Goal: Task Accomplishment & Management: Manage account settings

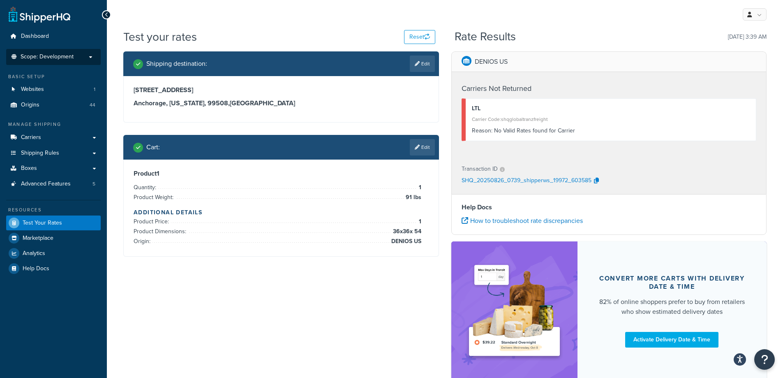
click at [59, 56] on span "Scope: Development" at bounding box center [47, 56] width 53 height 7
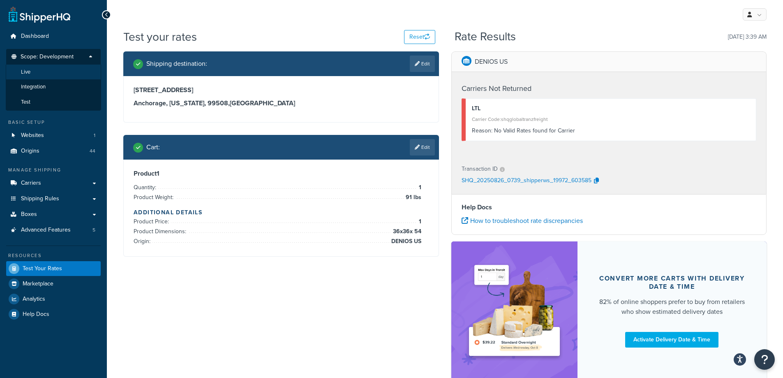
click at [57, 71] on li "Live" at bounding box center [53, 72] width 95 height 15
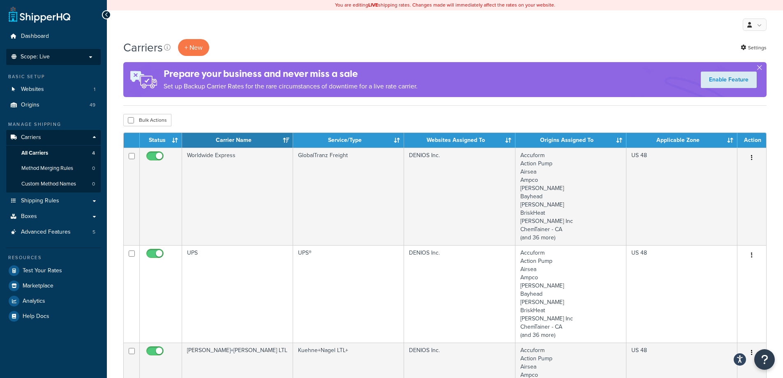
click at [64, 60] on li "Scope: Live Development Integration Test" at bounding box center [53, 57] width 95 height 16
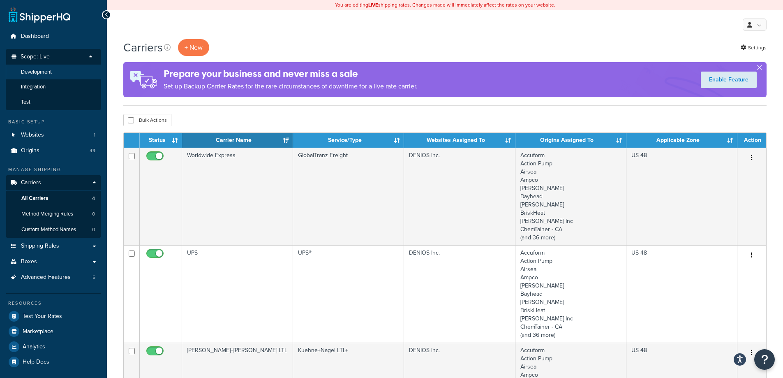
click at [59, 72] on li "Development" at bounding box center [53, 72] width 95 height 15
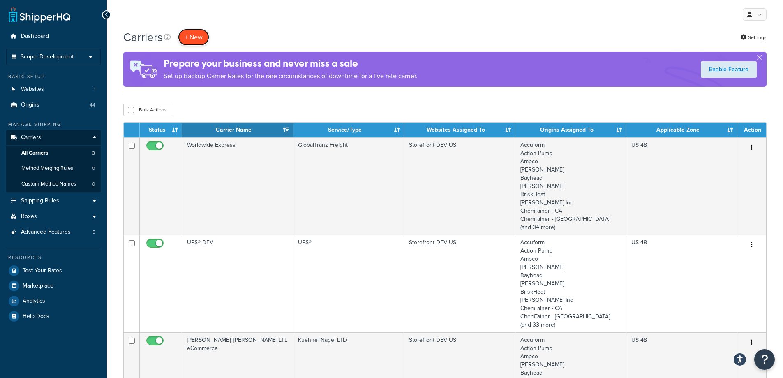
click at [189, 35] on button "+ New" at bounding box center [193, 37] width 31 height 17
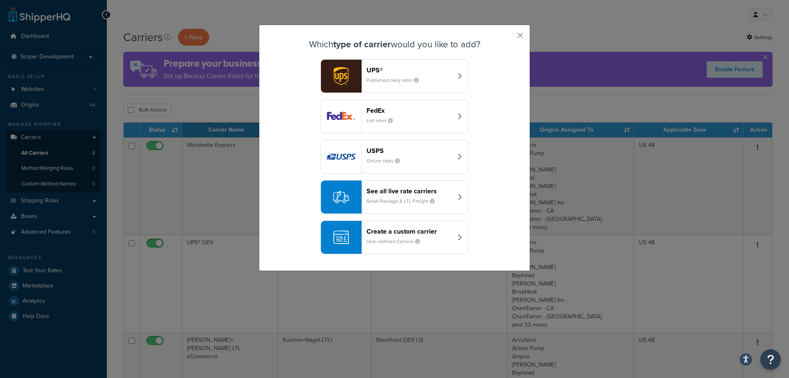
click at [448, 238] on div "Create a custom carrier User-defined Carriers" at bounding box center [410, 237] width 86 height 20
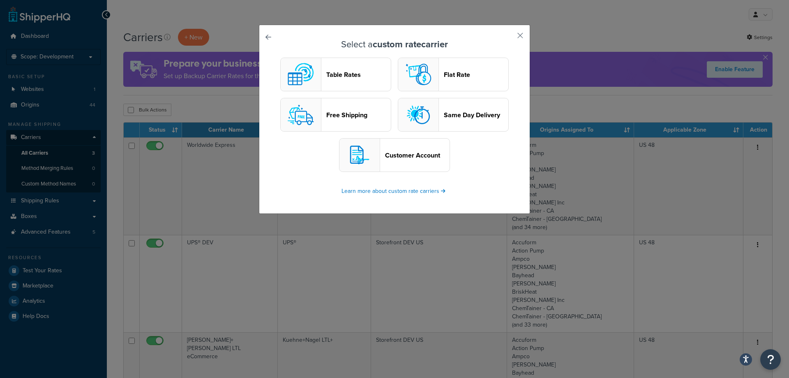
click at [465, 78] on header "Flat Rate" at bounding box center [476, 75] width 65 height 8
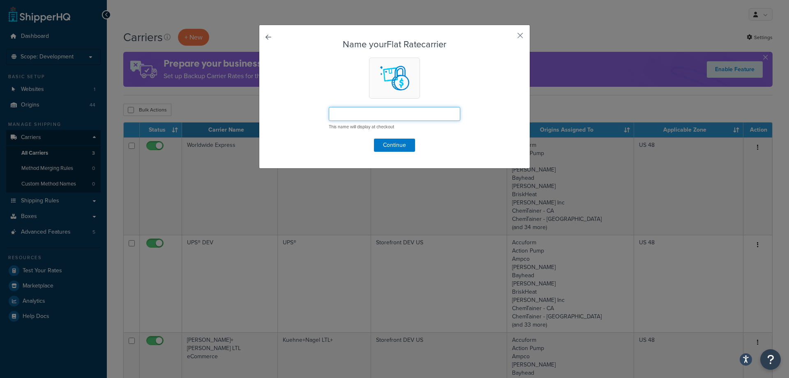
click at [418, 112] on input "text" at bounding box center [395, 114] width 132 height 14
type input "Call for a quote"
click at [391, 145] on button "Continue" at bounding box center [394, 145] width 41 height 13
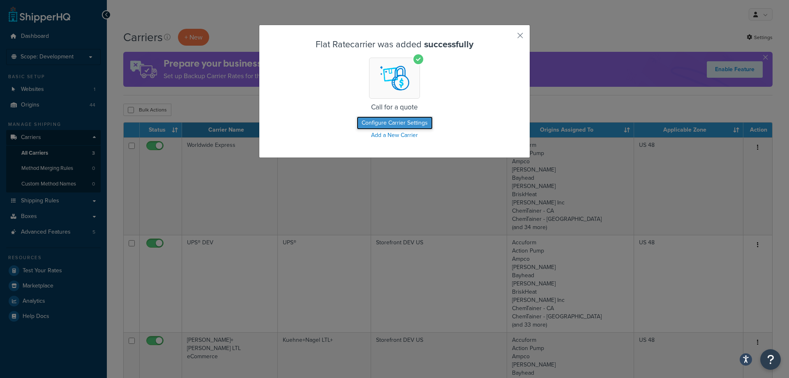
click at [365, 123] on button "Configure Carrier Settings" at bounding box center [395, 122] width 76 height 13
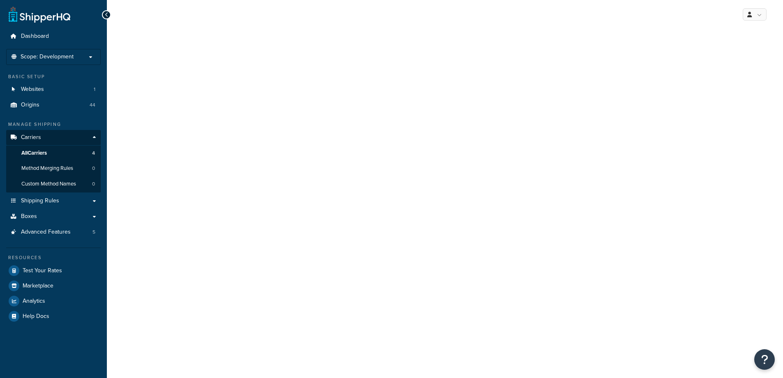
select select "flat"
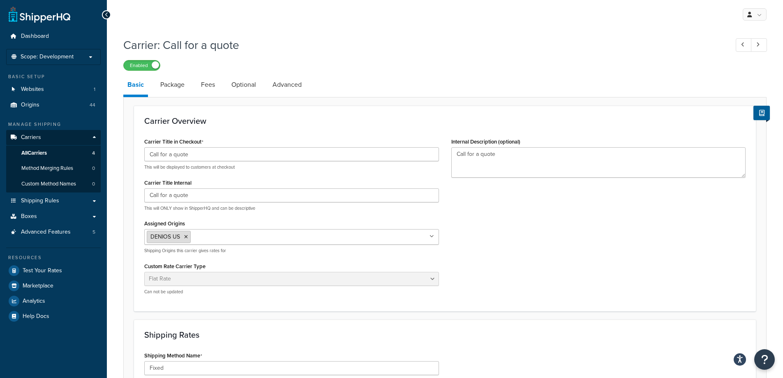
click at [187, 237] on icon at bounding box center [186, 236] width 4 height 5
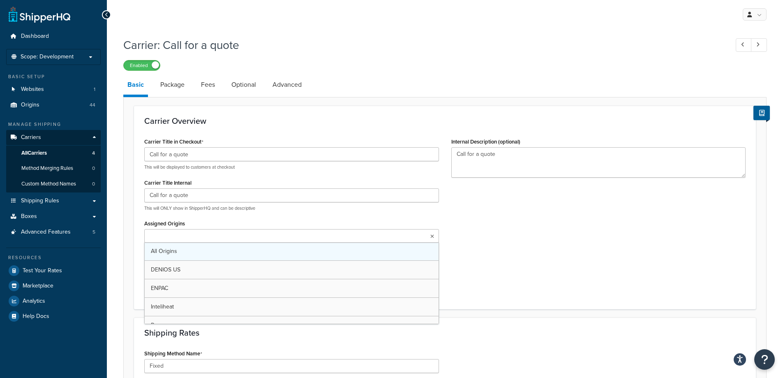
click at [182, 251] on link "All Origins" at bounding box center [292, 251] width 294 height 18
drag, startPoint x: 610, startPoint y: 265, endPoint x: 565, endPoint y: 256, distance: 45.6
click at [610, 265] on div "Carrier Title in Checkout Call for a quote This will be displayed to customers …" at bounding box center [445, 218] width 614 height 165
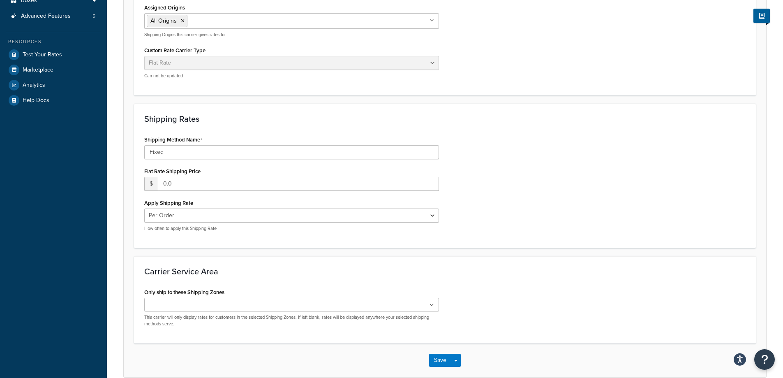
scroll to position [257, 0]
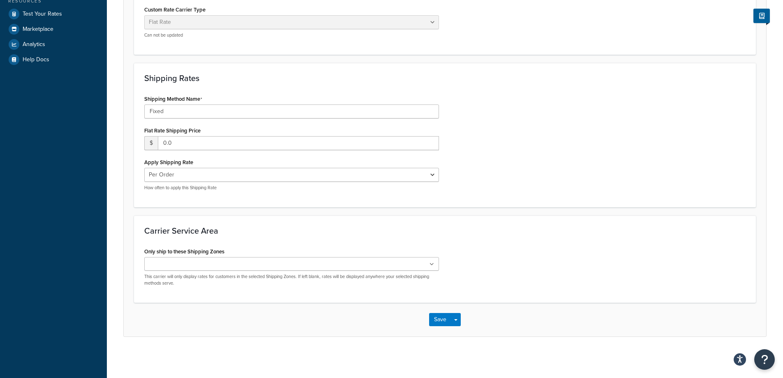
click at [322, 260] on ul at bounding box center [291, 264] width 295 height 14
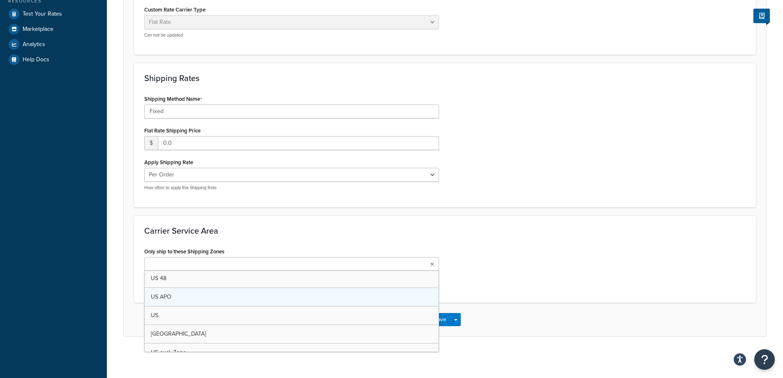
scroll to position [0, 0]
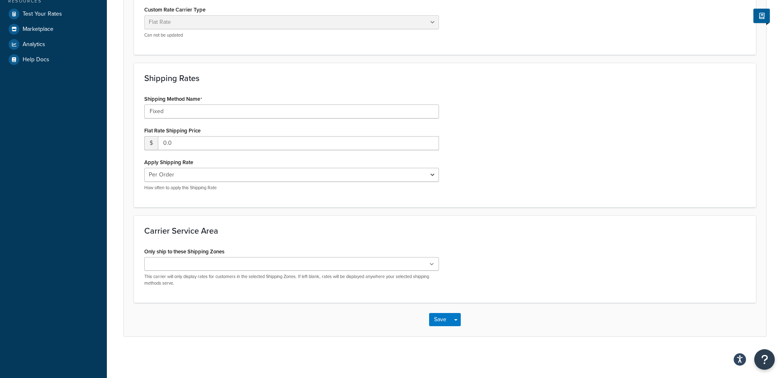
click at [335, 227] on h3 "Carrier Service Area" at bounding box center [445, 230] width 602 height 9
click at [327, 261] on ul at bounding box center [291, 264] width 295 height 14
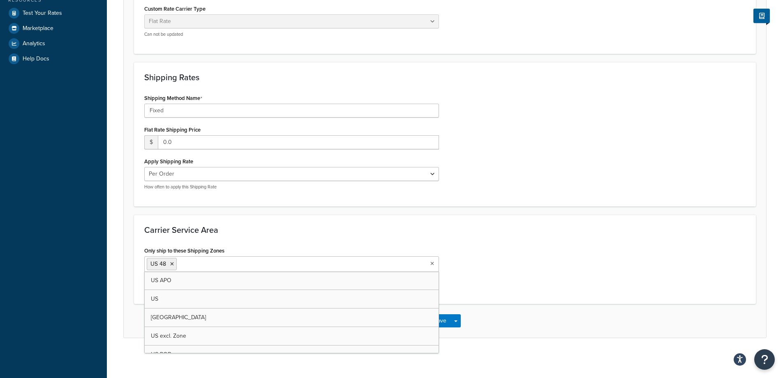
click at [373, 227] on h3 "Carrier Service Area" at bounding box center [445, 229] width 602 height 9
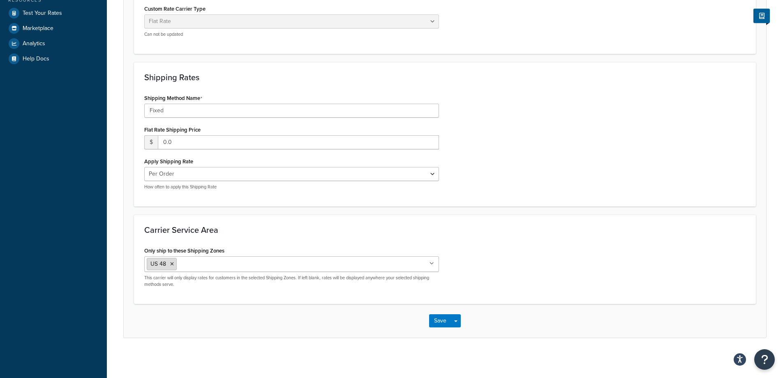
click at [174, 265] on icon at bounding box center [172, 264] width 4 height 5
click at [570, 250] on div "Only ship to these Shipping Zones US 48 US APO US Canada US excl. Zone US POBox…" at bounding box center [445, 268] width 614 height 47
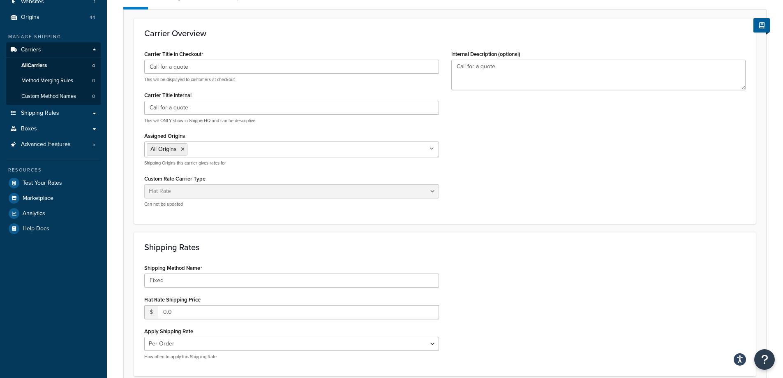
scroll to position [11, 0]
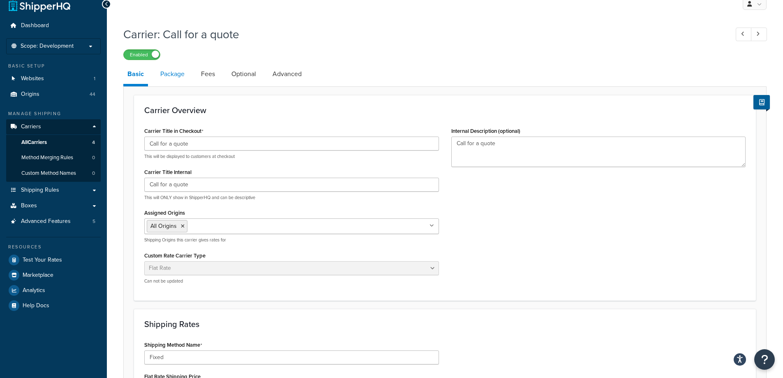
click at [174, 82] on link "Package" at bounding box center [172, 74] width 32 height 20
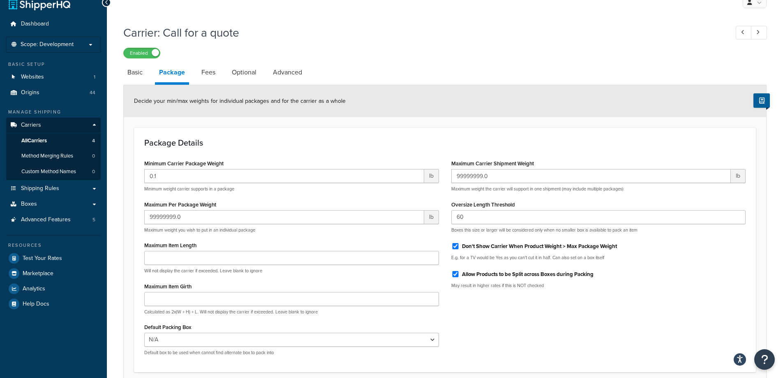
scroll to position [1, 0]
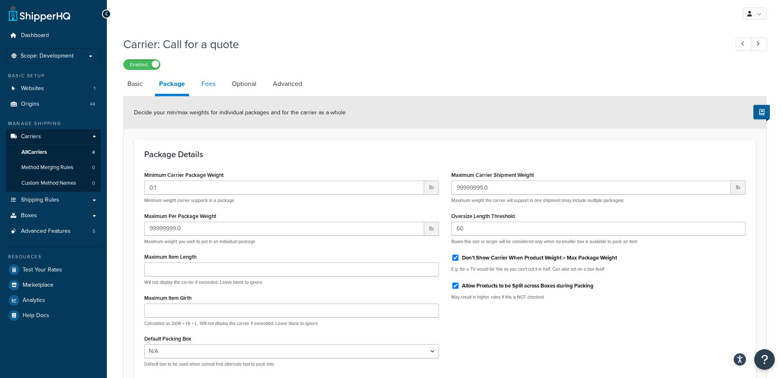
click at [204, 85] on link "Fees" at bounding box center [208, 84] width 22 height 20
select select "AFTER"
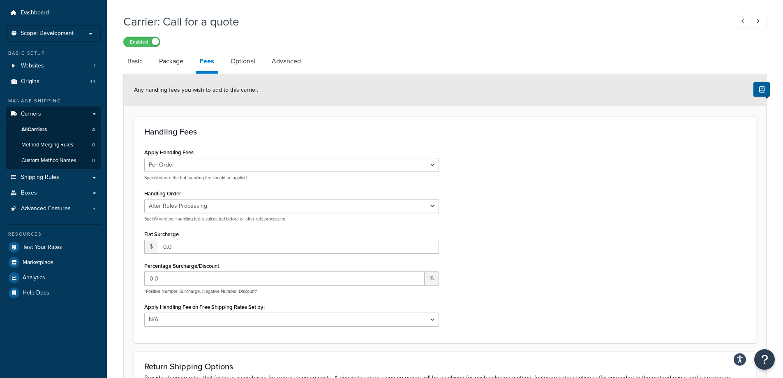
scroll to position [42, 0]
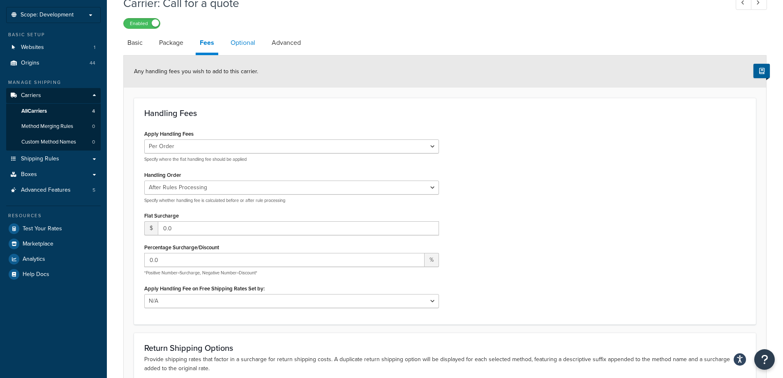
click at [248, 45] on link "Optional" at bounding box center [243, 43] width 33 height 20
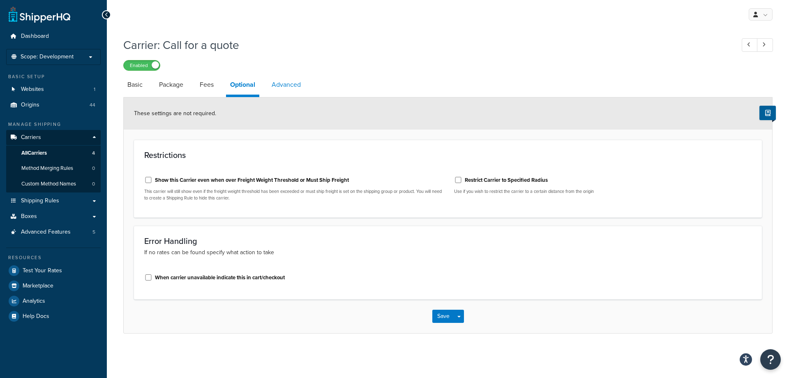
click at [296, 87] on link "Advanced" at bounding box center [286, 85] width 37 height 20
select select "false"
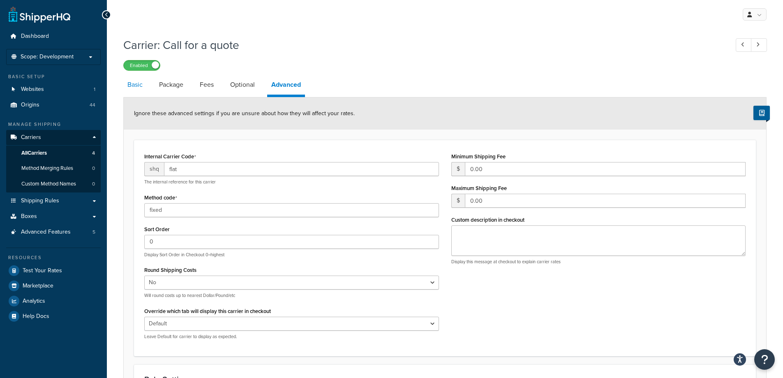
click at [132, 81] on link "Basic" at bounding box center [134, 85] width 23 height 20
select select "flat"
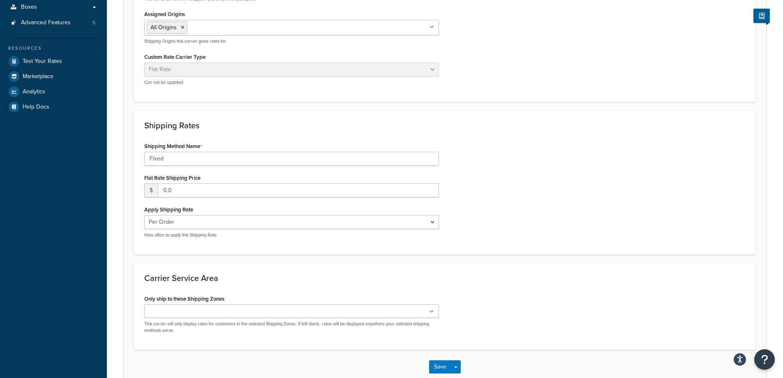
scroll to position [247, 0]
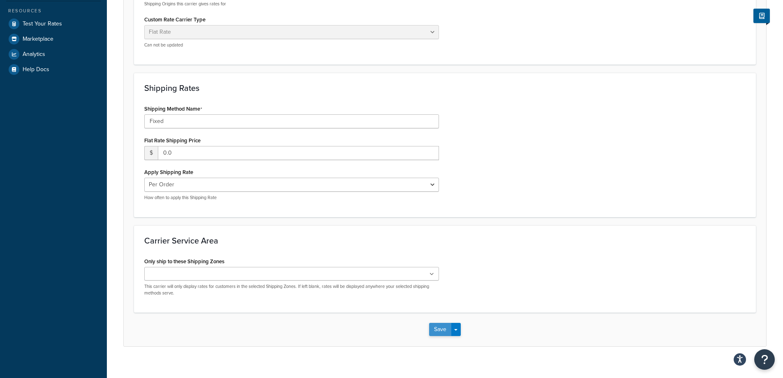
click at [434, 329] on button "Save" at bounding box center [440, 329] width 22 height 13
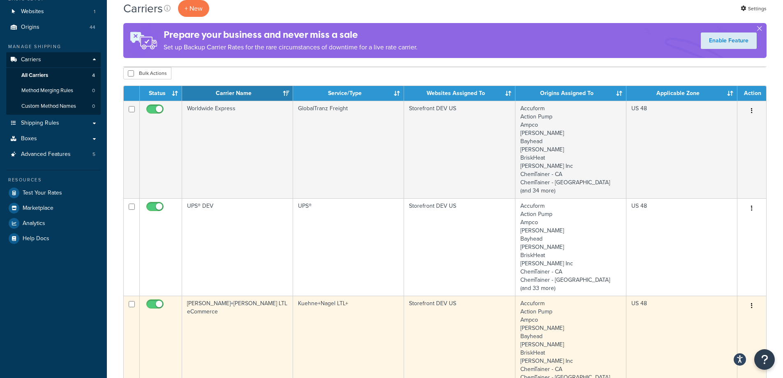
scroll to position [247, 0]
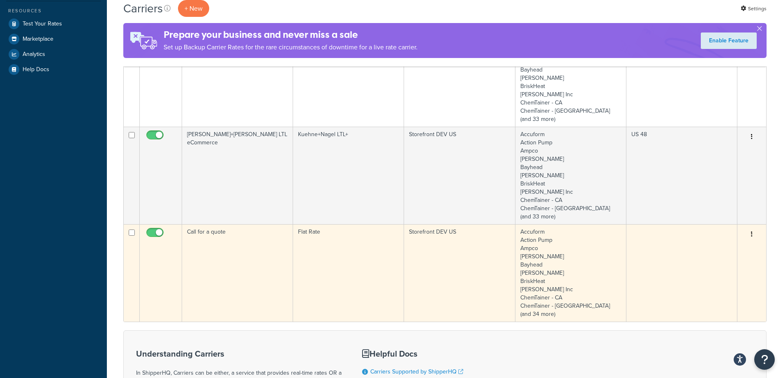
click at [194, 240] on td "Call for a quote" at bounding box center [237, 272] width 111 height 97
click at [204, 240] on td "Call for a quote" at bounding box center [237, 272] width 111 height 97
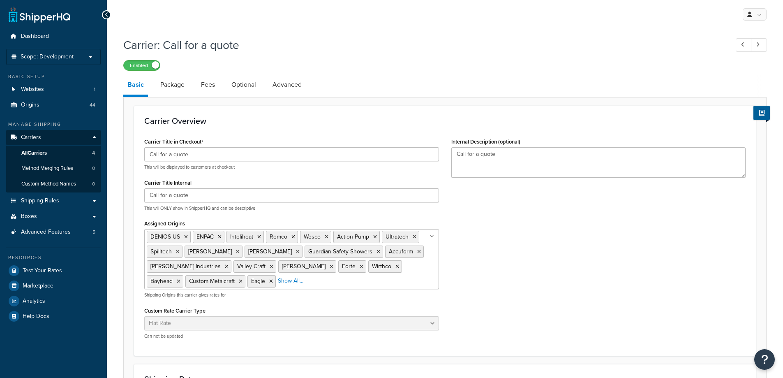
select select "flat"
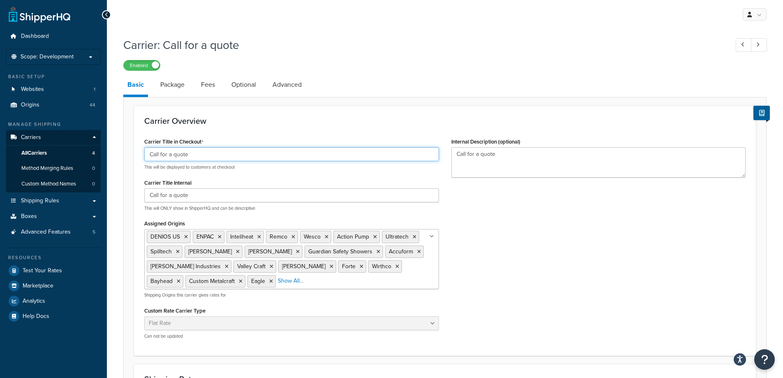
click at [220, 156] on input "Call for a quote" at bounding box center [291, 154] width 295 height 14
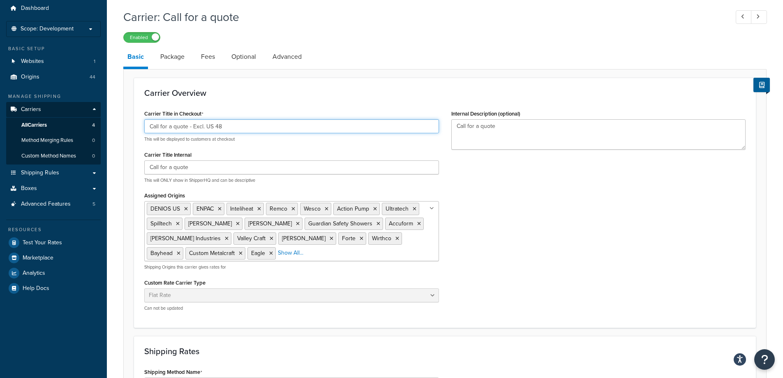
scroll to position [288, 0]
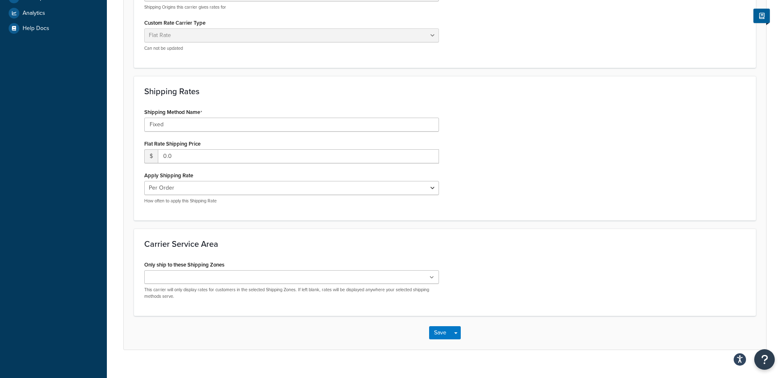
type input "Call for a quote - Excl. US 48"
click at [172, 282] on input "Only ship to these Shipping Zones" at bounding box center [183, 277] width 73 height 9
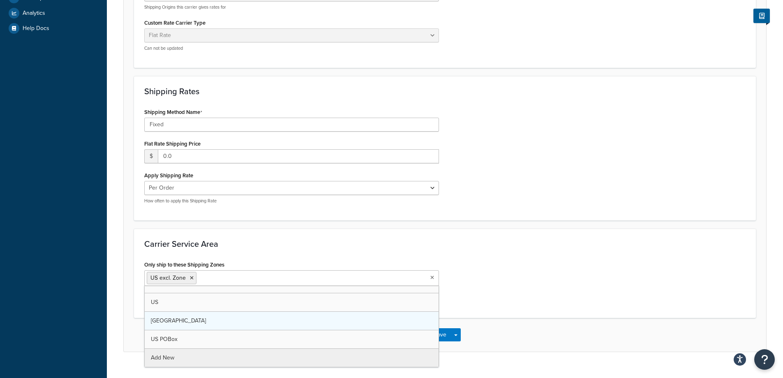
scroll to position [29, 0]
click at [394, 214] on div "Shipping Rates Shipping Method Name Fixed Flat Rate Shipping Price $ 0.0 Apply …" at bounding box center [445, 148] width 622 height 144
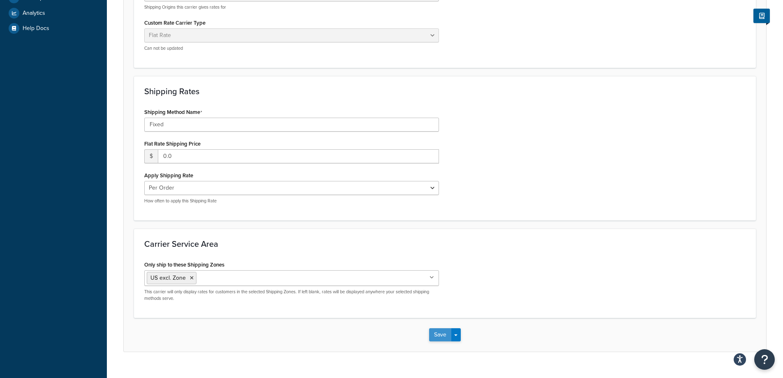
click at [441, 338] on button "Save" at bounding box center [440, 334] width 22 height 13
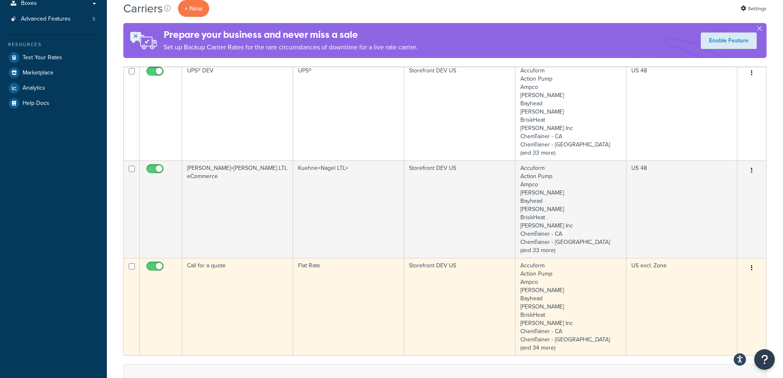
scroll to position [288, 0]
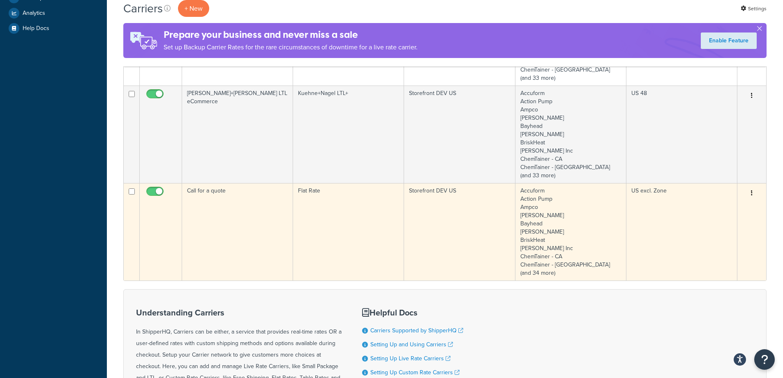
click at [154, 189] on input "checkbox" at bounding box center [156, 193] width 23 height 10
checkbox input "false"
click at [752, 190] on button "button" at bounding box center [752, 193] width 12 height 13
click at [719, 249] on link "Delete" at bounding box center [718, 243] width 65 height 17
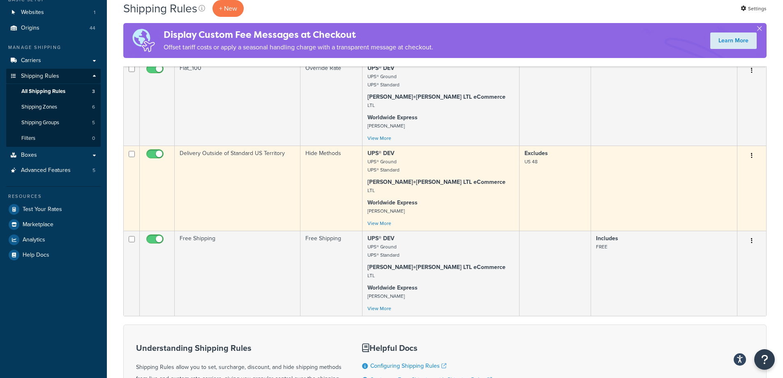
scroll to position [82, 0]
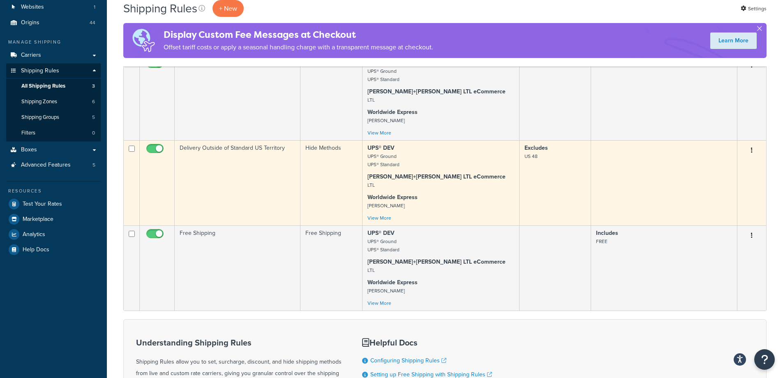
click at [162, 150] on input "checkbox" at bounding box center [156, 151] width 23 height 10
checkbox input "false"
click at [754, 150] on button "button" at bounding box center [752, 150] width 12 height 13
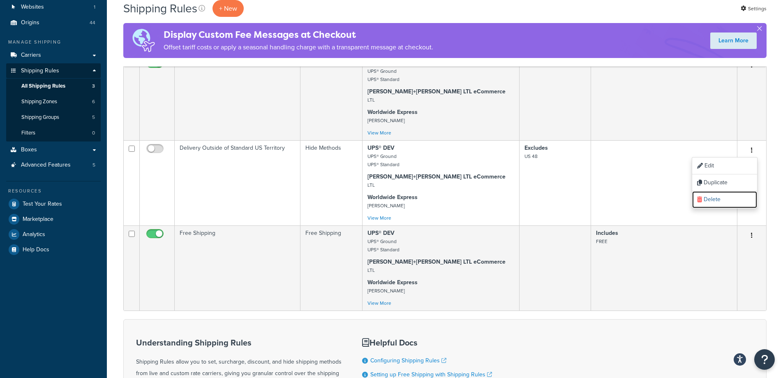
drag, startPoint x: 724, startPoint y: 199, endPoint x: 429, endPoint y: 24, distance: 342.6
click at [722, 200] on link "Delete" at bounding box center [724, 199] width 65 height 17
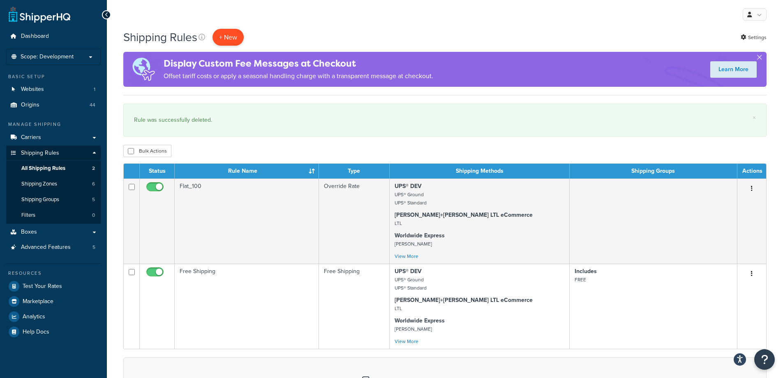
click at [235, 41] on p "+ New" at bounding box center [228, 37] width 31 height 17
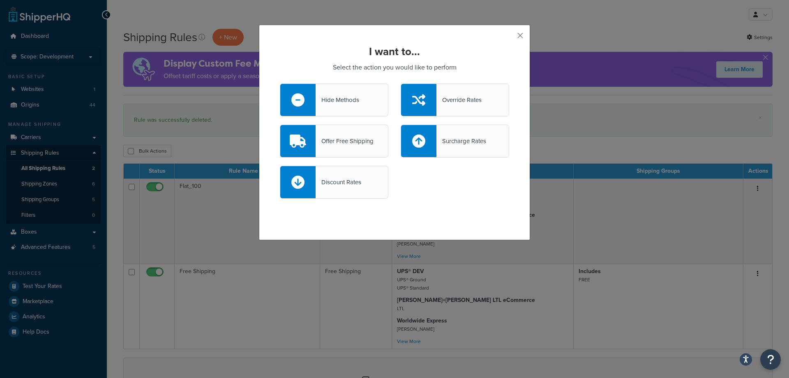
click at [337, 100] on div "Hide Methods" at bounding box center [338, 100] width 44 height 12
click at [0, 0] on input "Hide Methods" at bounding box center [0, 0] width 0 height 0
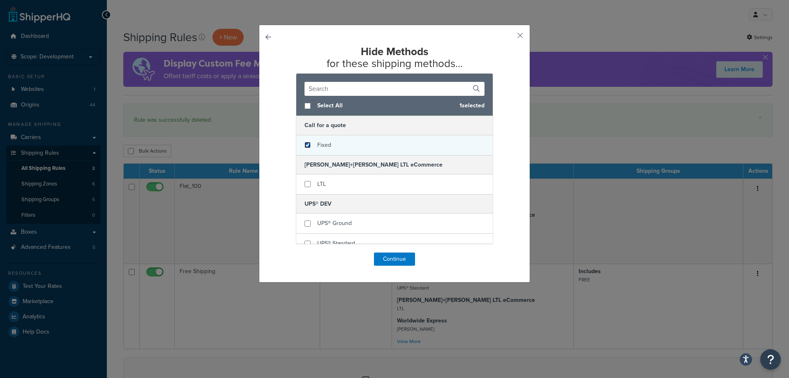
click at [305, 142] on input "checkbox" at bounding box center [308, 145] width 6 height 6
checkbox input "true"
click at [509, 37] on button "button" at bounding box center [508, 38] width 2 height 2
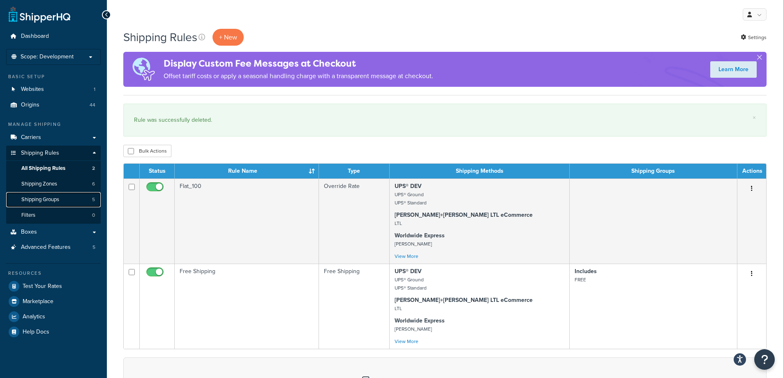
drag, startPoint x: 58, startPoint y: 196, endPoint x: 148, endPoint y: 138, distance: 107.1
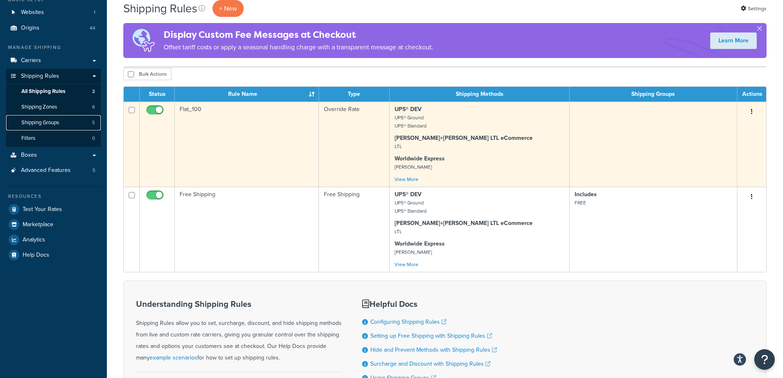
scroll to position [82, 0]
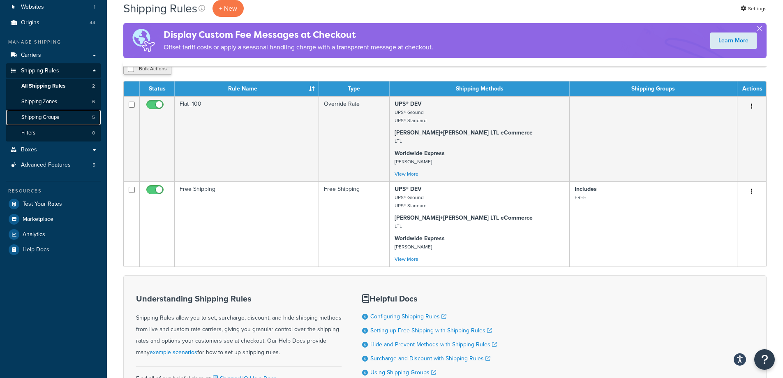
drag, startPoint x: 71, startPoint y: 117, endPoint x: 146, endPoint y: 73, distance: 87.7
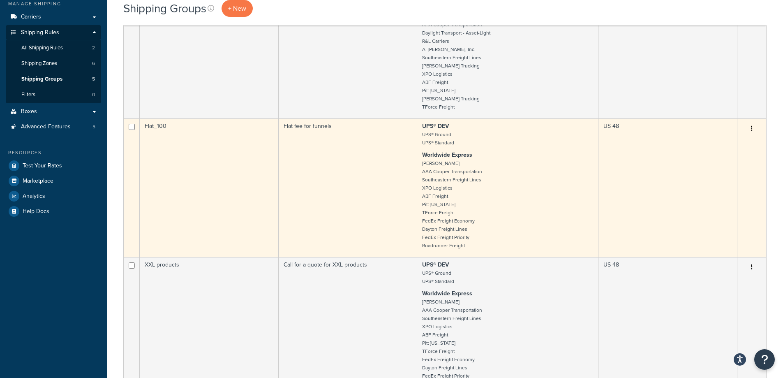
scroll to position [164, 0]
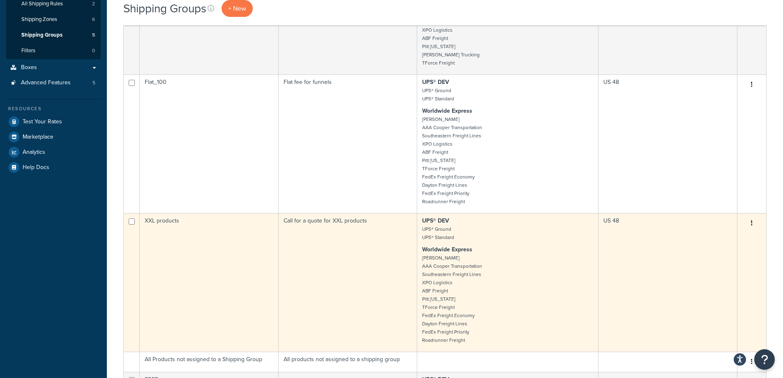
click at [347, 251] on td "Call for a quote for XXL products" at bounding box center [348, 282] width 139 height 139
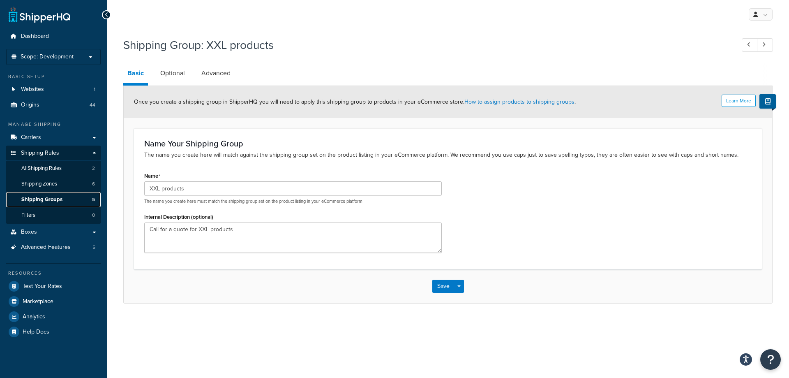
click at [32, 199] on span "Shipping Groups" at bounding box center [41, 199] width 41 height 7
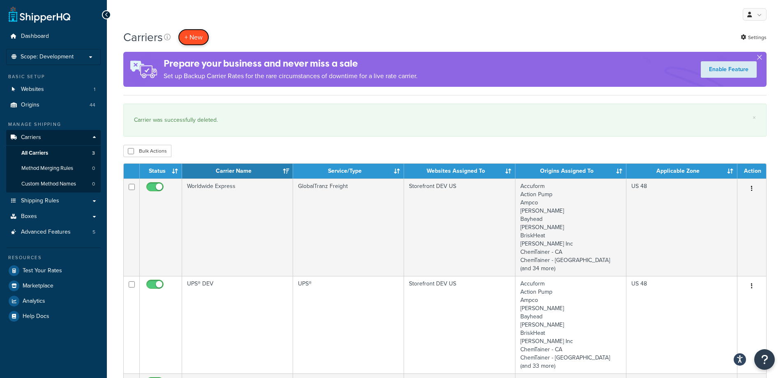
click at [199, 35] on button "+ New" at bounding box center [193, 37] width 31 height 17
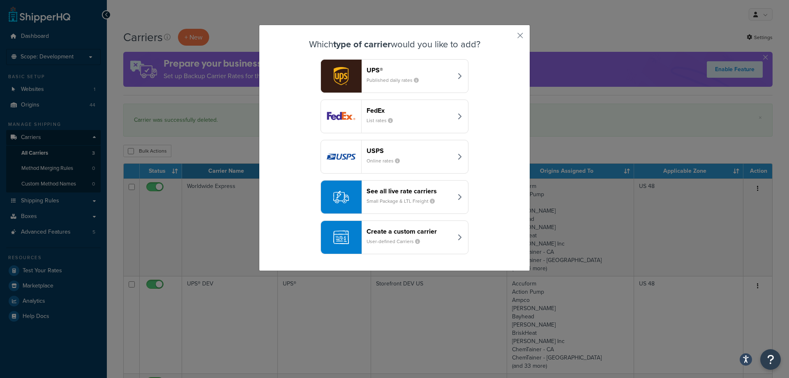
click at [403, 231] on header "Create a custom carrier" at bounding box center [410, 231] width 86 height 8
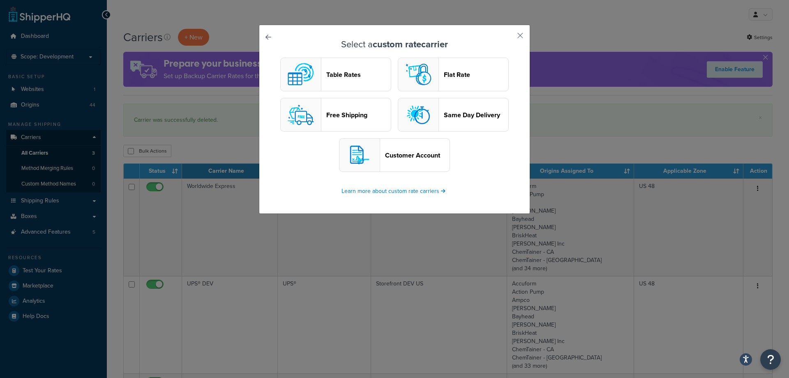
click at [445, 83] on button "Flat Rate" at bounding box center [453, 75] width 111 height 34
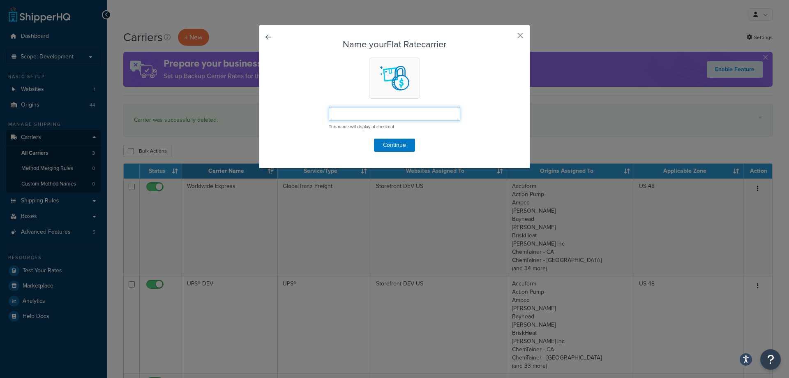
click at [343, 110] on input "text" at bounding box center [395, 114] width 132 height 14
type input "Call for a quote (excl. US48)"
click at [378, 150] on button "Continue" at bounding box center [394, 145] width 41 height 13
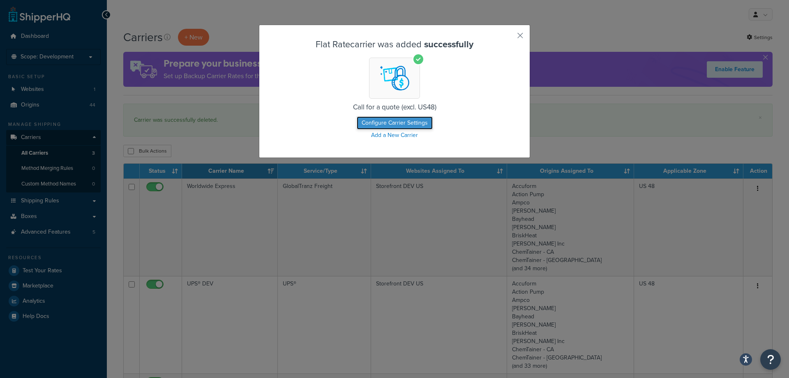
click at [376, 124] on button "Configure Carrier Settings" at bounding box center [395, 122] width 76 height 13
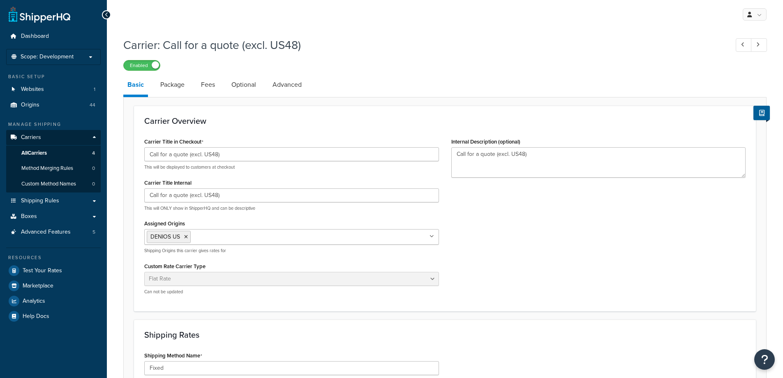
select select "flat"
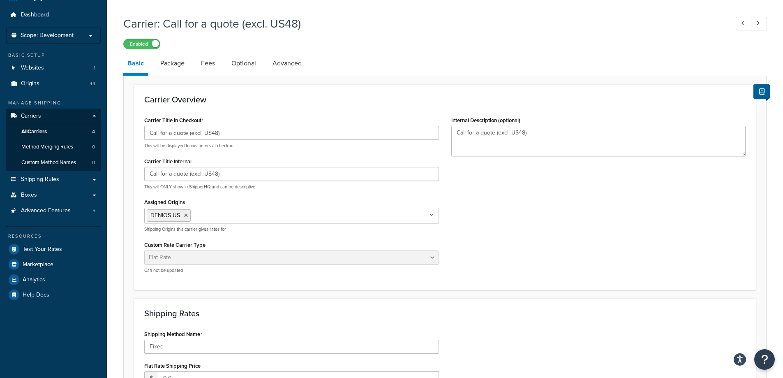
scroll to position [41, 0]
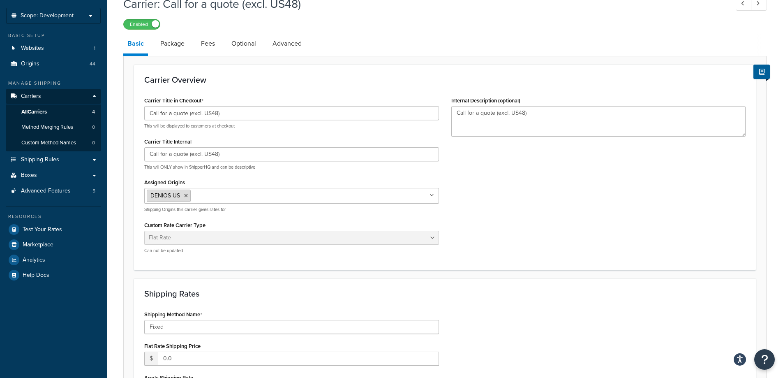
click at [186, 196] on icon at bounding box center [186, 195] width 4 height 5
click at [186, 196] on input "Assigned Origins" at bounding box center [183, 195] width 73 height 9
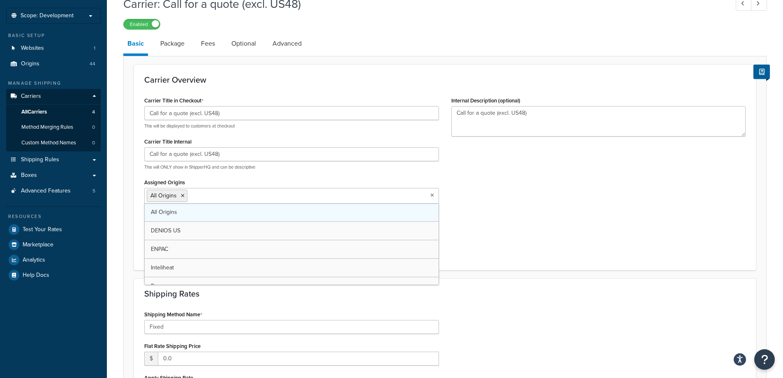
click at [184, 206] on link "All Origins" at bounding box center [292, 212] width 294 height 18
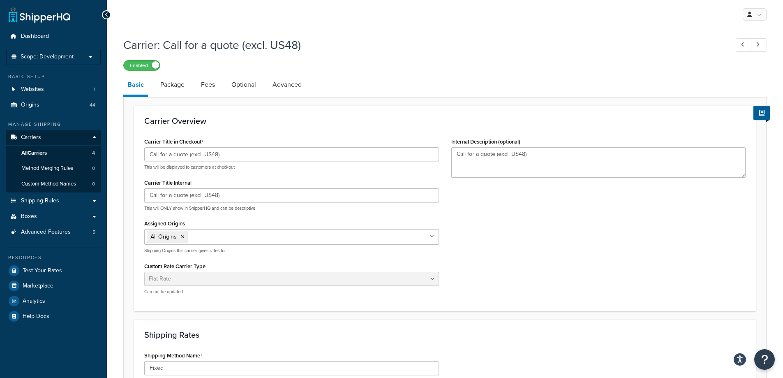
drag, startPoint x: 510, startPoint y: 223, endPoint x: 514, endPoint y: 225, distance: 4.4
click at [512, 223] on div "Carrier Title in Checkout Call for a quote (excl. US48) This will be displayed …" at bounding box center [445, 218] width 614 height 165
drag, startPoint x: 180, startPoint y: 84, endPoint x: 202, endPoint y: 83, distance: 22.6
click at [180, 84] on link "Package" at bounding box center [172, 85] width 32 height 20
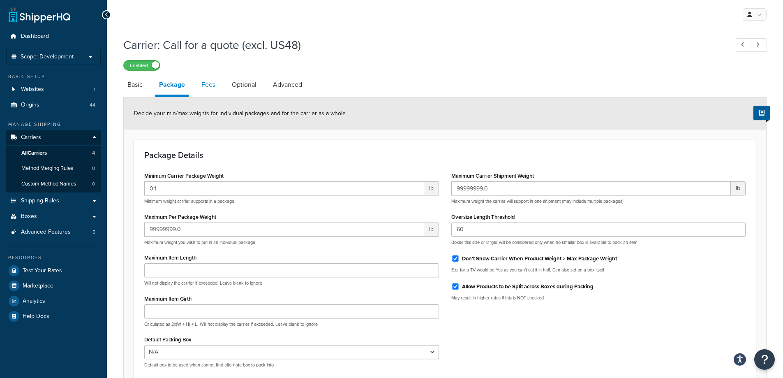
click at [215, 87] on link "Fees" at bounding box center [208, 85] width 22 height 20
select select "AFTER"
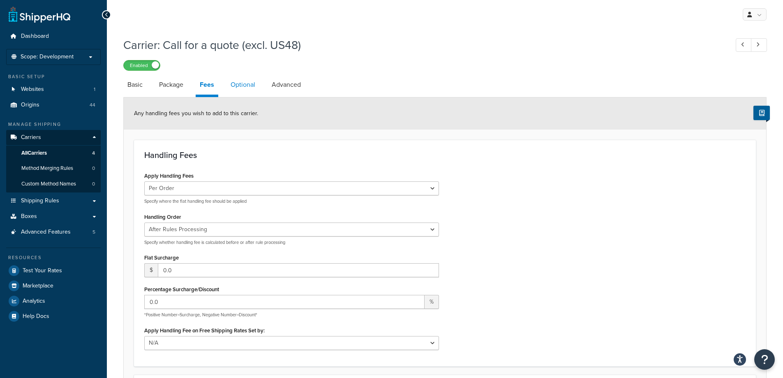
click at [244, 85] on link "Optional" at bounding box center [243, 85] width 33 height 20
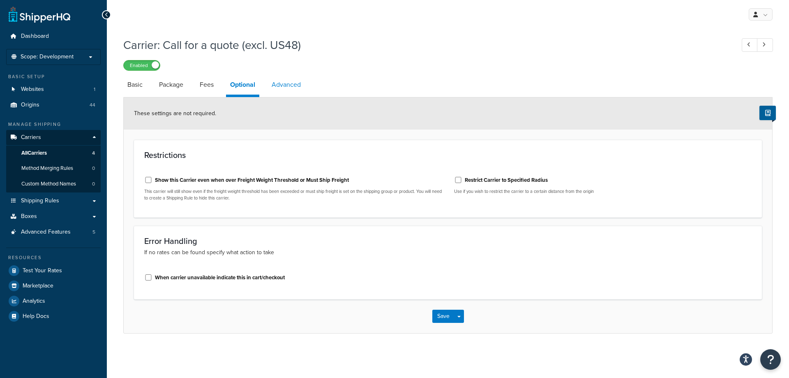
click at [295, 87] on link "Advanced" at bounding box center [286, 85] width 37 height 20
select select "false"
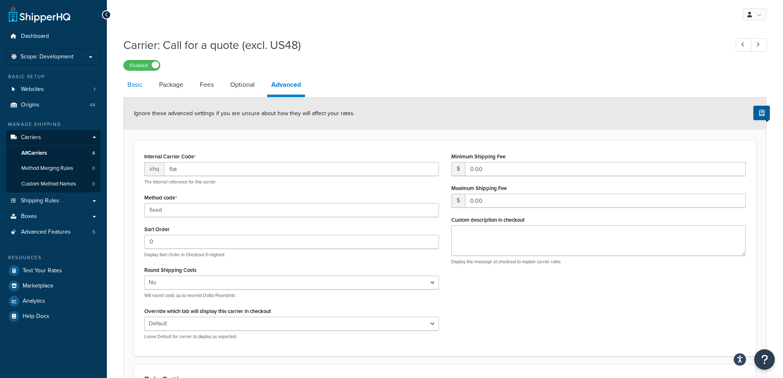
click at [145, 81] on link "Basic" at bounding box center [134, 85] width 23 height 20
select select "flat"
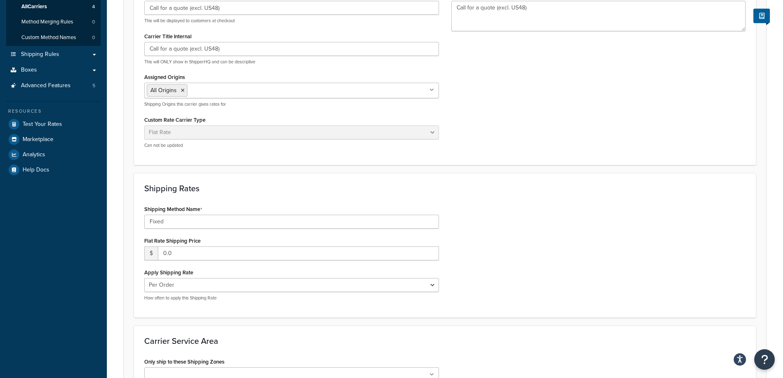
scroll to position [247, 0]
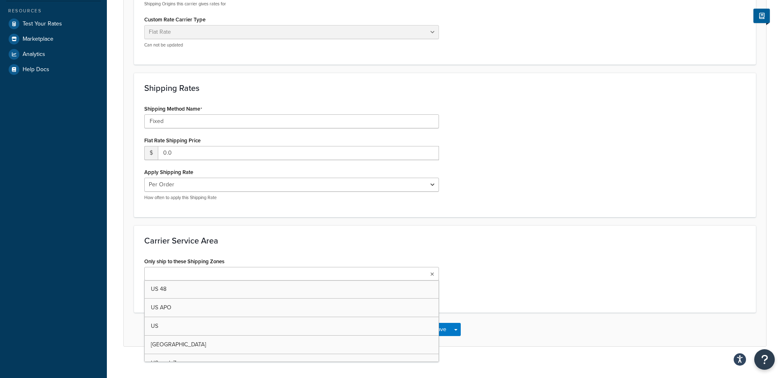
click at [197, 276] on input "Only ship to these Shipping Zones" at bounding box center [183, 274] width 73 height 9
drag, startPoint x: 205, startPoint y: 321, endPoint x: 225, endPoint y: 319, distance: 20.2
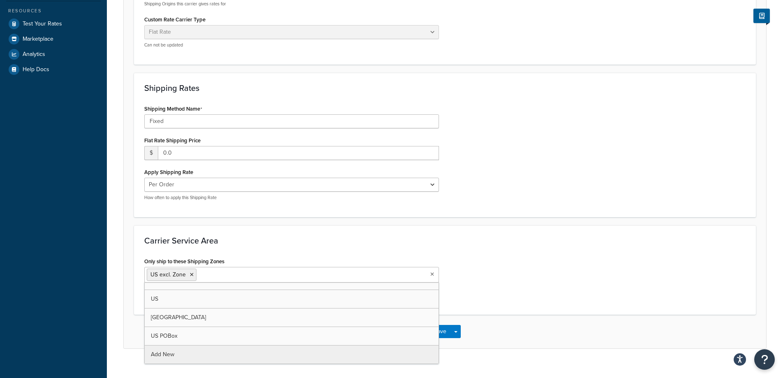
click at [586, 251] on div "Carrier Service Area Only ship to these Shipping Zones US excl. Zone US 48 US A…" at bounding box center [445, 269] width 622 height 89
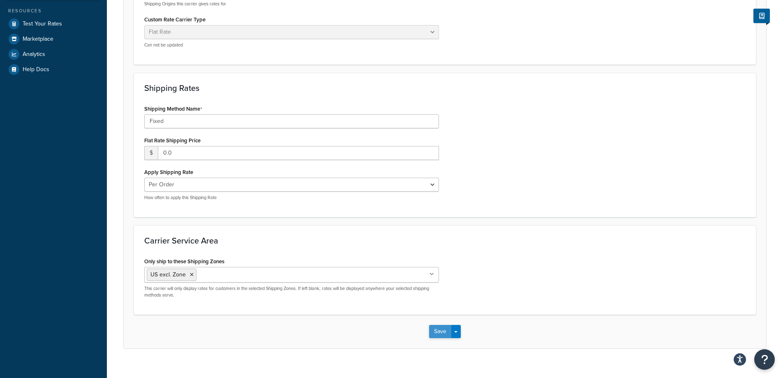
click at [432, 332] on button "Save" at bounding box center [440, 331] width 22 height 13
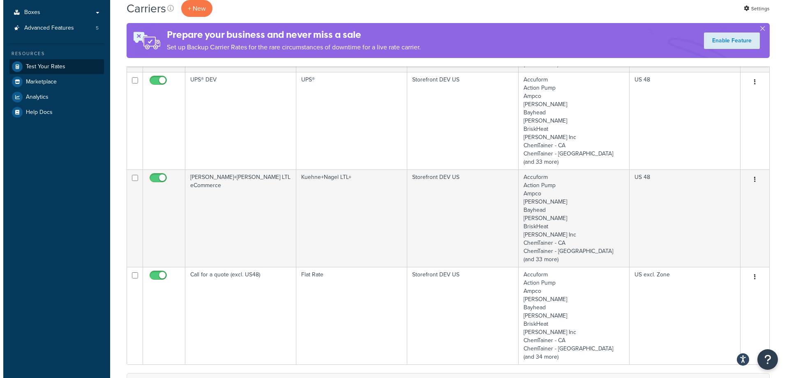
scroll to position [201, 0]
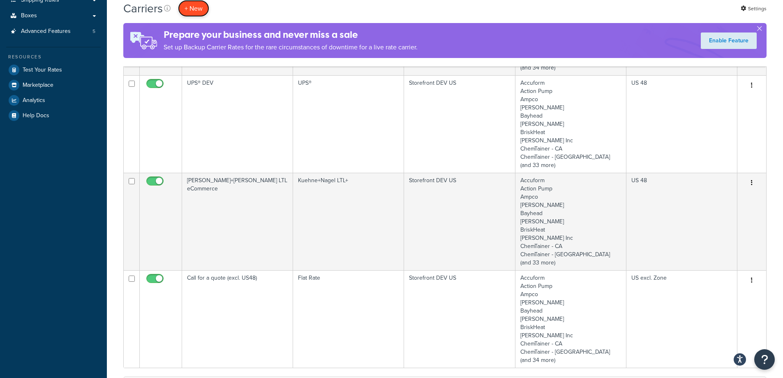
click at [203, 7] on button "+ New" at bounding box center [193, 8] width 31 height 17
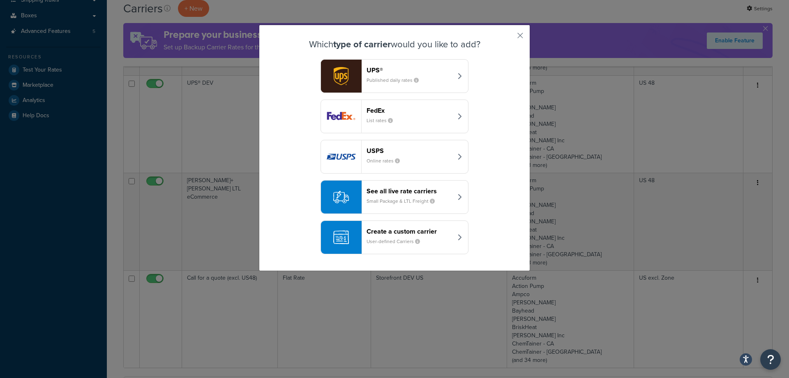
click at [401, 234] on header "Create a custom carrier" at bounding box center [410, 231] width 86 height 8
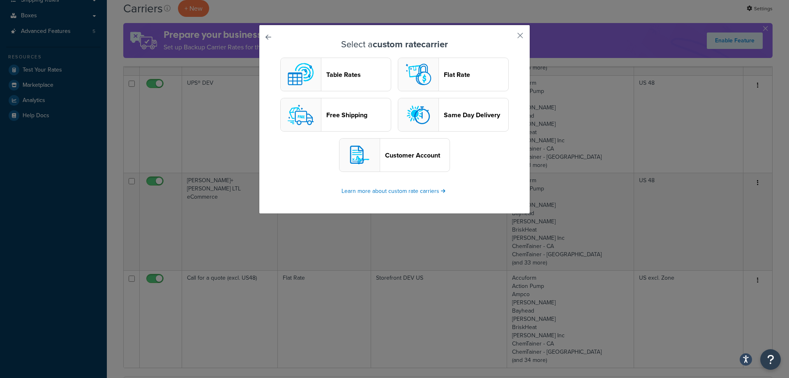
click at [447, 78] on header "Flat Rate" at bounding box center [476, 75] width 65 height 8
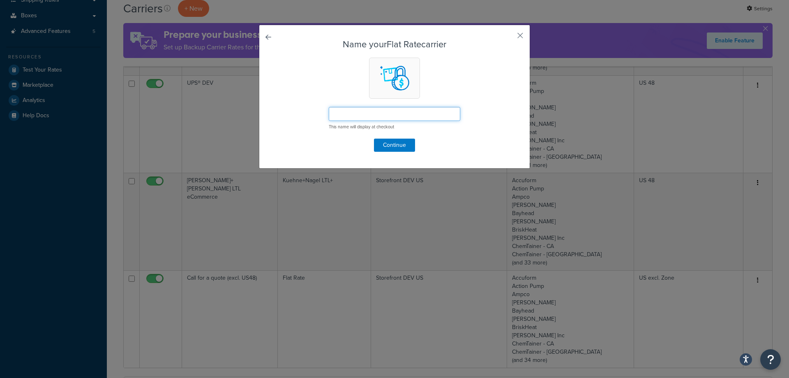
click at [426, 111] on input "text" at bounding box center [395, 114] width 132 height 14
click at [374, 113] on input "Call for a quote (XXL Products)" at bounding box center [395, 114] width 132 height 14
type input "Call for a quote (Oversized Products)"
click at [387, 142] on button "Continue" at bounding box center [394, 145] width 41 height 13
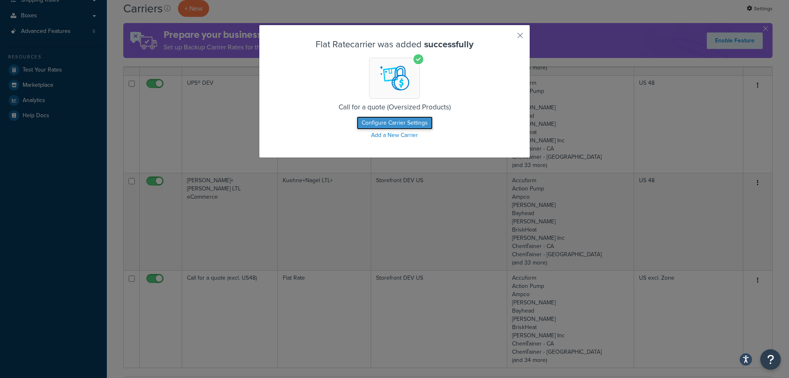
click at [391, 121] on button "Configure Carrier Settings" at bounding box center [395, 122] width 76 height 13
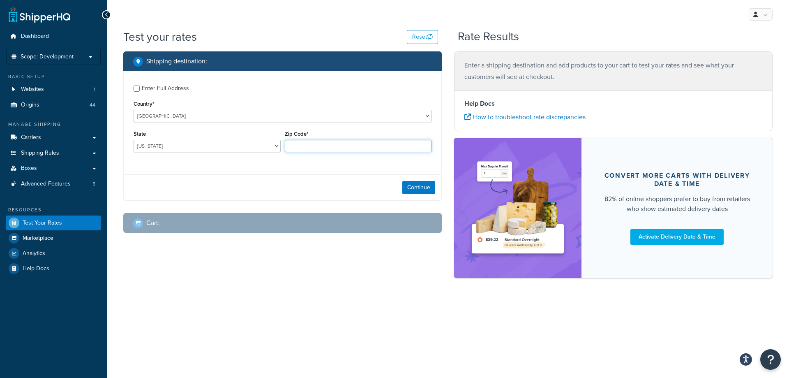
click at [293, 143] on input "Zip Code*" at bounding box center [358, 146] width 147 height 12
type input "99508-1078"
select select "AK"
type input "99508"
click at [306, 165] on div "Enter Full Address Country* United States United Kingdom Afghanistan Åland Isla…" at bounding box center [283, 119] width 318 height 97
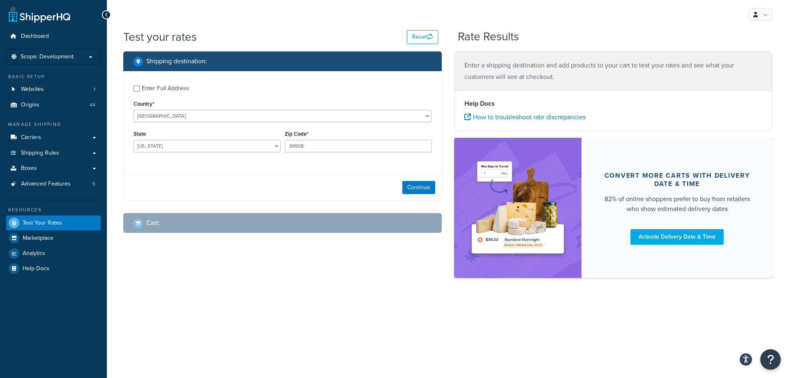
click at [153, 88] on div "Enter Full Address" at bounding box center [165, 89] width 47 height 12
click at [140, 88] on input "Enter Full Address" at bounding box center [137, 89] width 6 height 6
checkbox input "true"
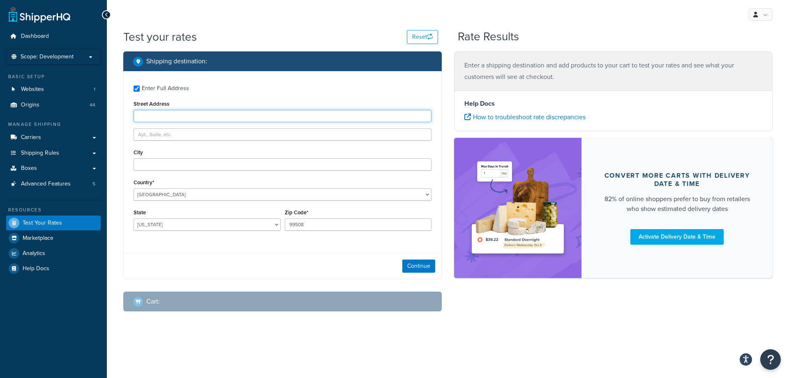
click at [160, 112] on input "Street Address" at bounding box center [283, 116] width 298 height 12
type input "3124 RICHMOND AVE"
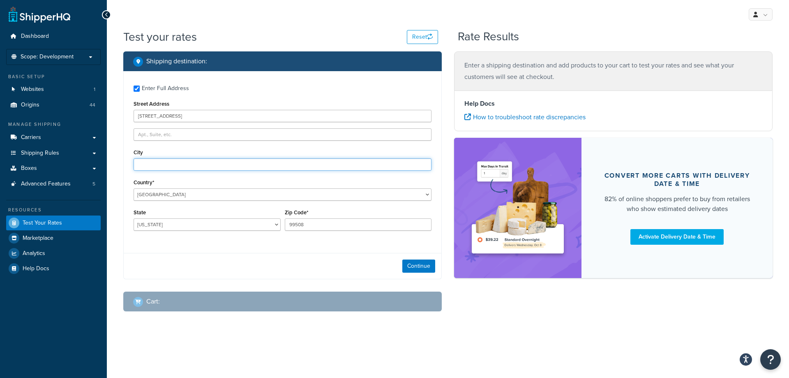
type input "Anchorage"
click at [417, 269] on button "Continue" at bounding box center [419, 265] width 33 height 13
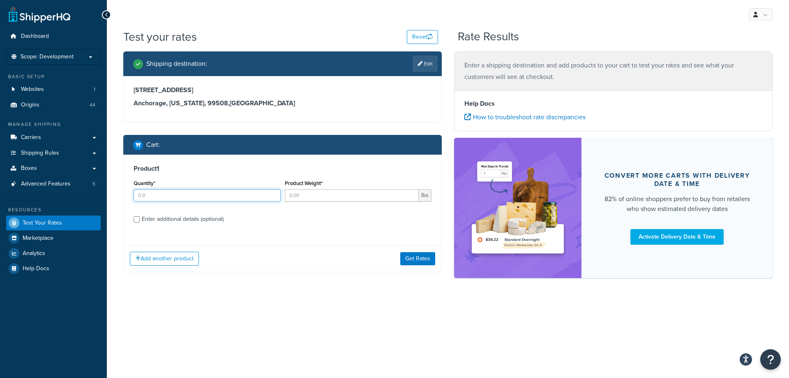
click at [270, 192] on input "Quantity*" at bounding box center [207, 195] width 147 height 12
type input "1"
click at [273, 193] on input "1" at bounding box center [207, 195] width 147 height 12
drag, startPoint x: 295, startPoint y: 195, endPoint x: 303, endPoint y: 195, distance: 7.8
click at [296, 195] on input "Product Weight*" at bounding box center [352, 195] width 134 height 12
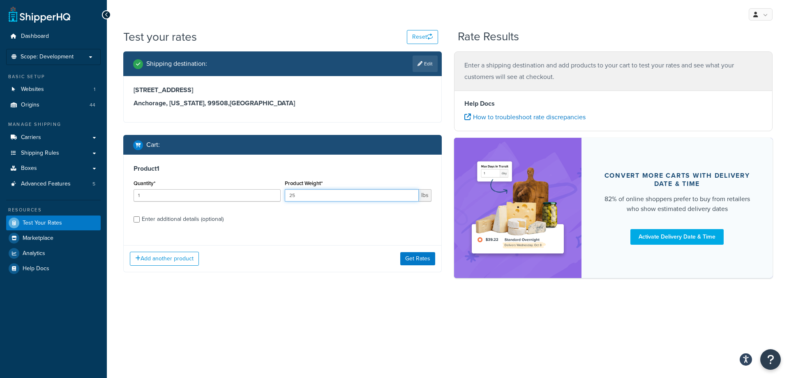
type input "25"
click at [311, 236] on div "Product 1 Quantity* 1 Product Weight* 25 lbs Enter additional details (optional)" at bounding box center [283, 197] width 318 height 84
click at [421, 256] on button "Get Rates" at bounding box center [417, 258] width 35 height 13
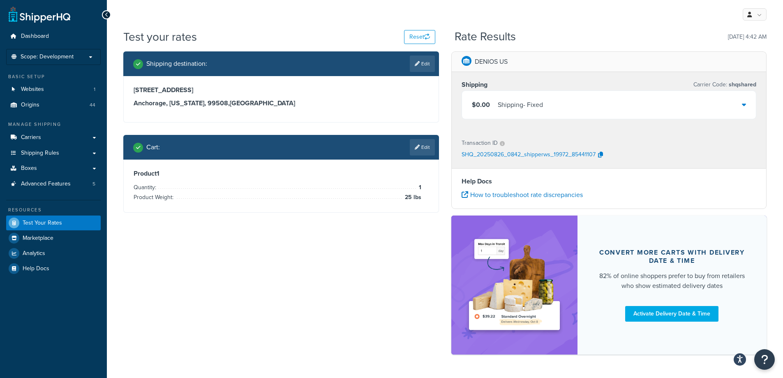
click at [657, 100] on div "$0.00 Shipping - Fixed" at bounding box center [609, 105] width 294 height 28
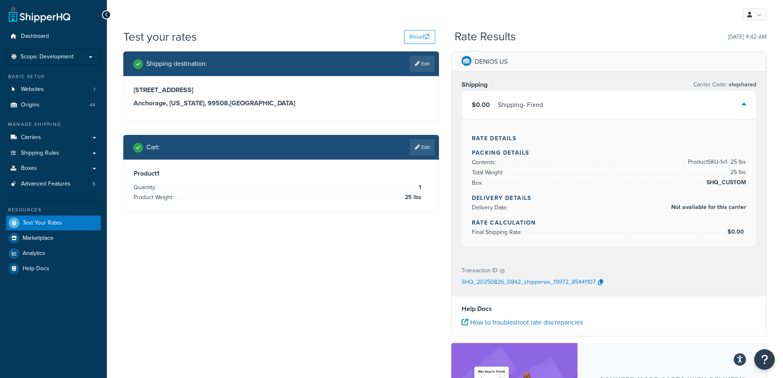
click at [311, 289] on div "Shipping destination : Edit 3124 RICHMOND AVE Anchorage, Alaska, 99508 , United…" at bounding box center [445, 270] width 656 height 439
click at [380, 237] on div "Shipping destination : Edit 3124 RICHMOND AVE Anchorage, Alaska, 99508 , United…" at bounding box center [445, 270] width 656 height 439
click at [414, 150] on link "Edit" at bounding box center [422, 147] width 25 height 16
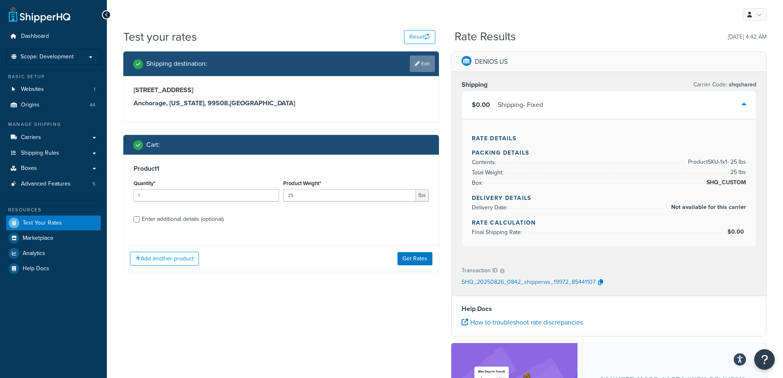
click at [423, 64] on link "Edit" at bounding box center [422, 64] width 25 height 16
select select "AK"
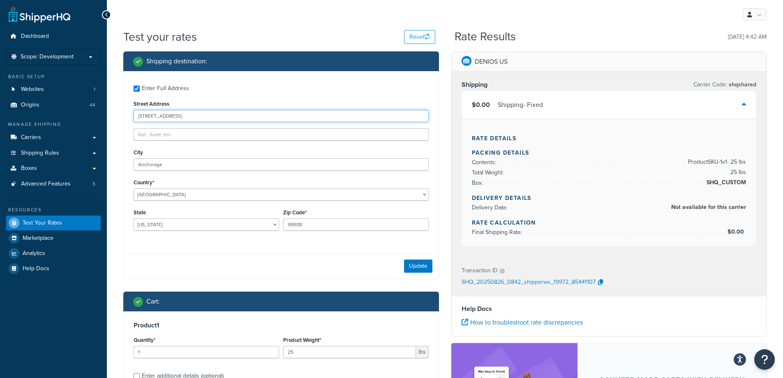
click at [257, 112] on input "3124 RICHMOND AVE" at bounding box center [281, 116] width 295 height 12
click at [253, 116] on input "Street Address" at bounding box center [281, 116] width 295 height 12
type input "5610 Carnegie Blvd"
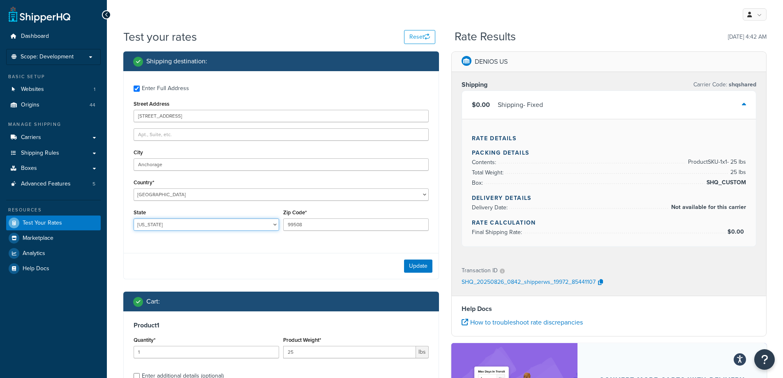
select select "NC"
click at [301, 223] on input "99508" at bounding box center [356, 224] width 146 height 12
click at [341, 224] on input "Zip Code*" at bounding box center [356, 224] width 146 height 12
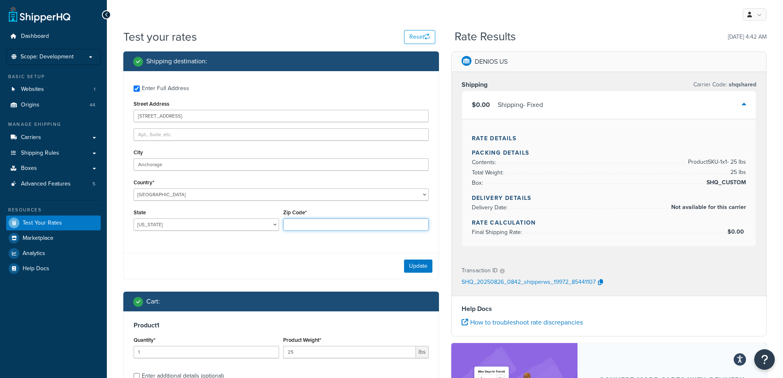
type input "28209"
click at [294, 261] on div "Update" at bounding box center [281, 266] width 315 height 26
click at [189, 167] on input "Anchorage" at bounding box center [281, 164] width 295 height 12
click at [190, 167] on input "Anchorage" at bounding box center [281, 164] width 295 height 12
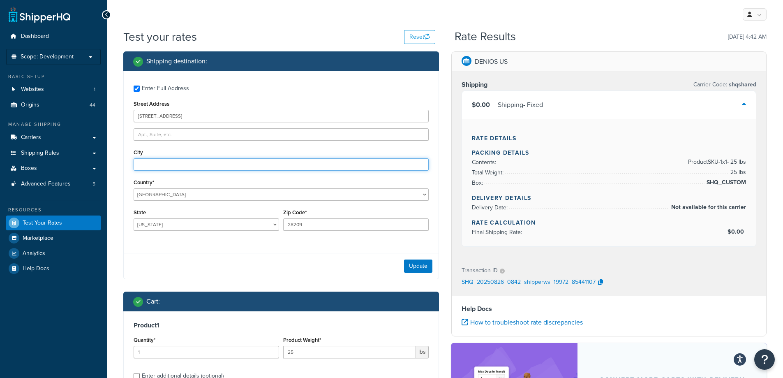
click at [213, 165] on input "City" at bounding box center [281, 164] width 295 height 12
type input "Charlotte"
click at [416, 264] on button "Update" at bounding box center [418, 265] width 28 height 13
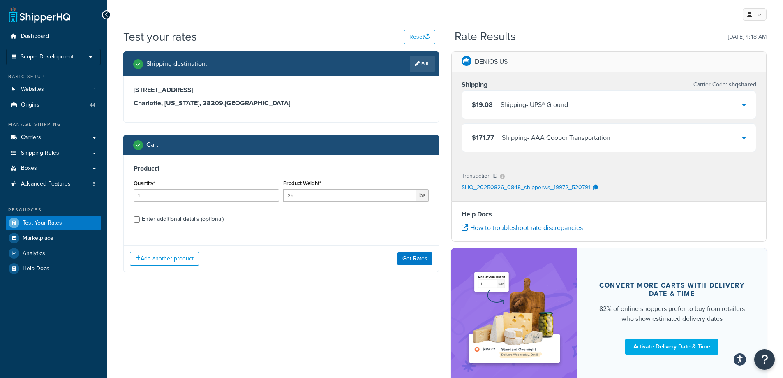
click at [198, 219] on div "Enter additional details (optional)" at bounding box center [183, 219] width 82 height 12
click at [140, 219] on input "Enter additional details (optional)" at bounding box center [137, 219] width 6 height 6
checkbox input "true"
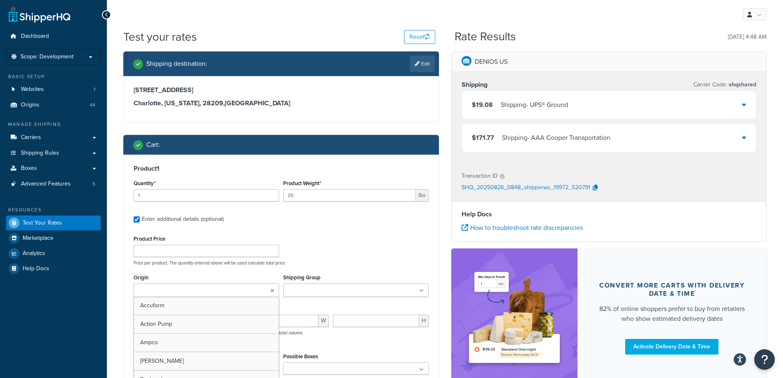
click at [179, 287] on input "Origin" at bounding box center [172, 290] width 73 height 9
type input "denio"
click at [359, 262] on p "Price per product. The quantity entered above will be used calculate total pric…" at bounding box center [281, 263] width 299 height 6
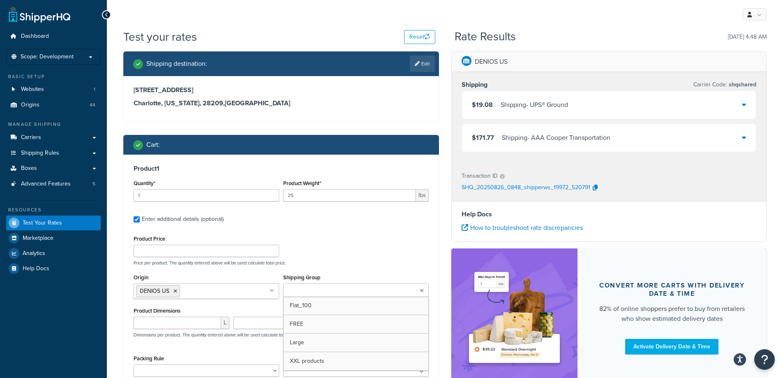
click at [352, 288] on ul at bounding box center [356, 290] width 146 height 14
drag, startPoint x: 342, startPoint y: 359, endPoint x: 342, endPoint y: 337, distance: 21.8
click at [356, 238] on div "Product Price Price per product. The quantity entered above will be used calcul…" at bounding box center [281, 249] width 299 height 32
click at [200, 325] on input "number" at bounding box center [178, 323] width 88 height 12
type input "25"
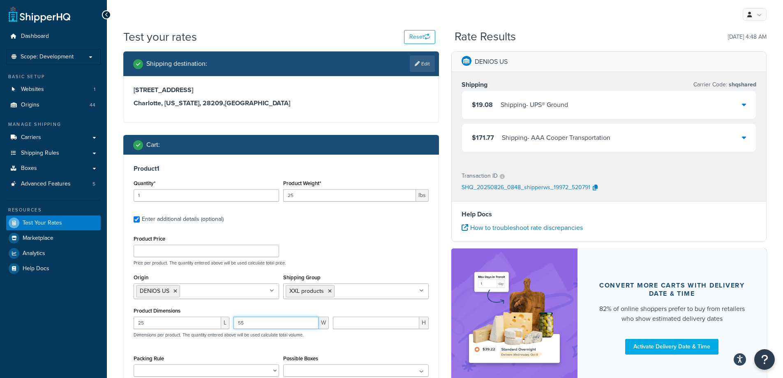
type input "55"
type input "11"
click at [302, 223] on label "Enter additional details (optional)" at bounding box center [285, 218] width 287 height 13
click at [140, 222] on input "Enter additional details (optional)" at bounding box center [137, 219] width 6 height 6
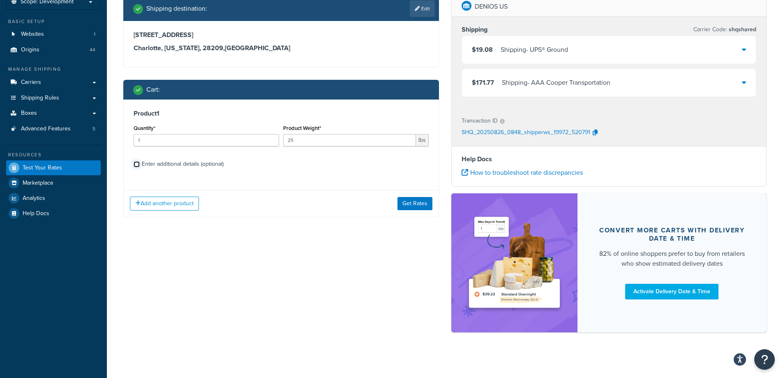
scroll to position [59, 0]
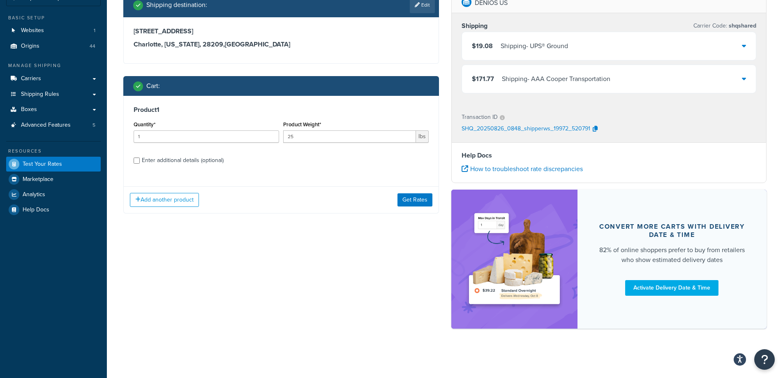
click at [217, 162] on div "Enter additional details (optional)" at bounding box center [183, 161] width 82 height 12
click at [140, 162] on input "Enter additional details (optional)" at bounding box center [137, 160] width 6 height 6
checkbox input "true"
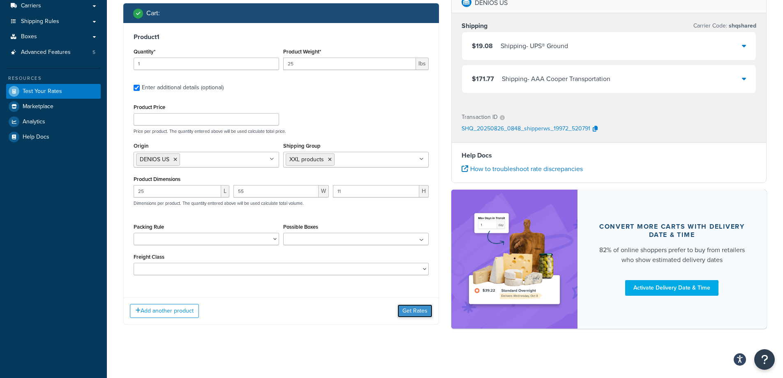
click at [403, 308] on button "Get Rates" at bounding box center [415, 310] width 35 height 13
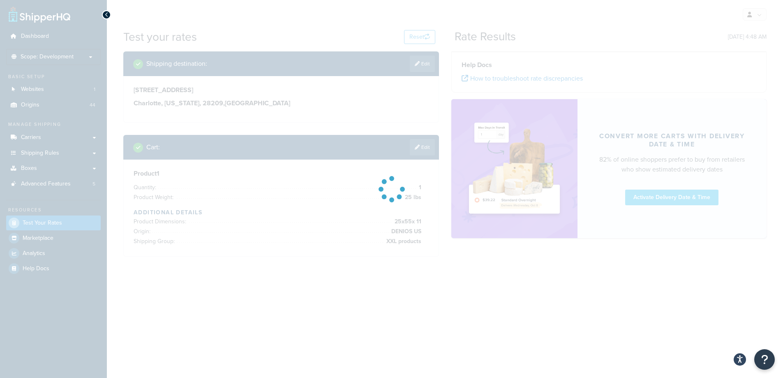
scroll to position [0, 0]
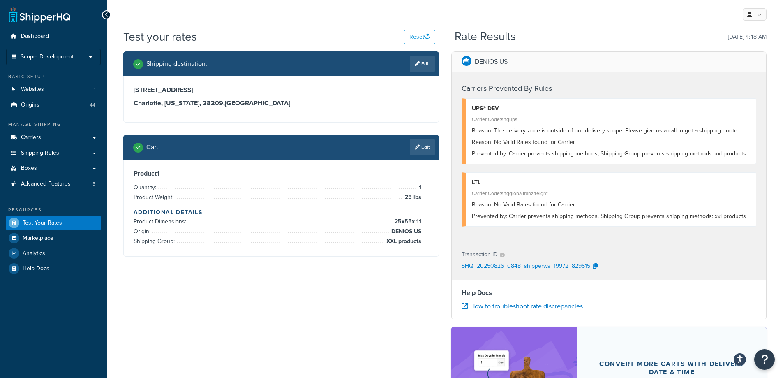
click at [432, 147] on link "Edit" at bounding box center [422, 147] width 25 height 16
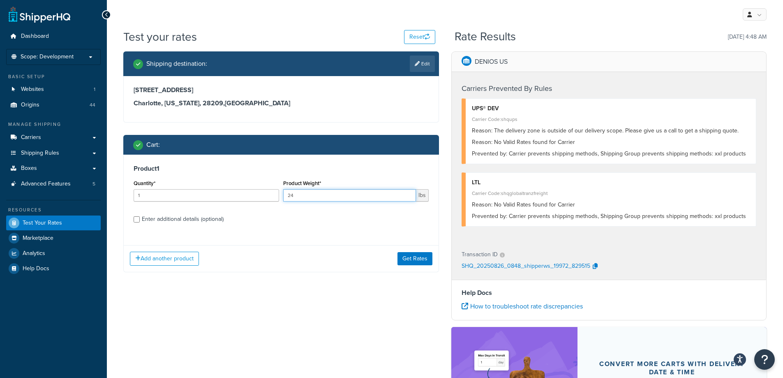
type input "24"
click at [408, 197] on input "24" at bounding box center [349, 195] width 133 height 12
click at [412, 262] on button "Get Rates" at bounding box center [415, 258] width 35 height 13
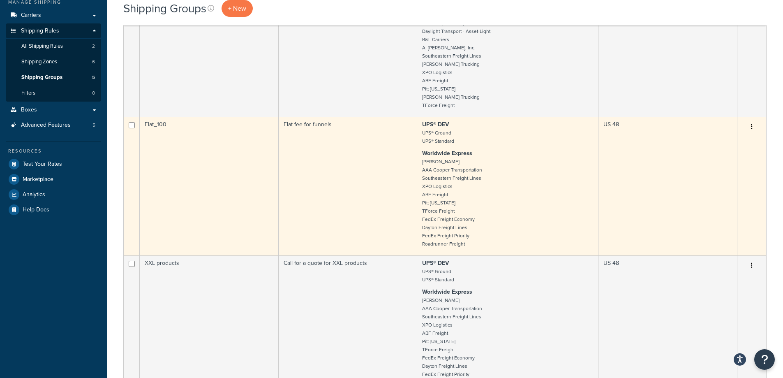
scroll to position [123, 0]
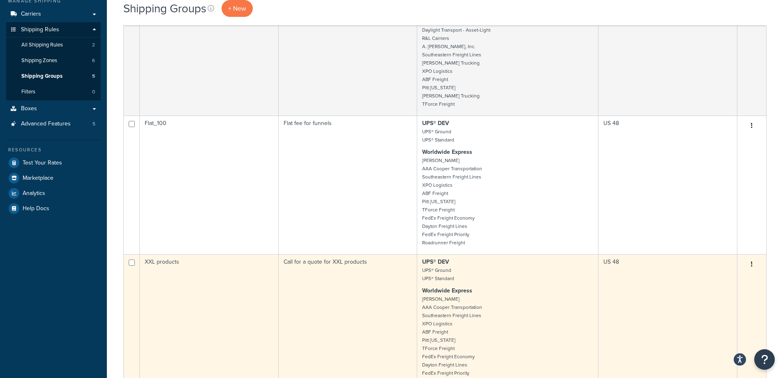
click at [224, 268] on td "XXL products" at bounding box center [209, 323] width 139 height 139
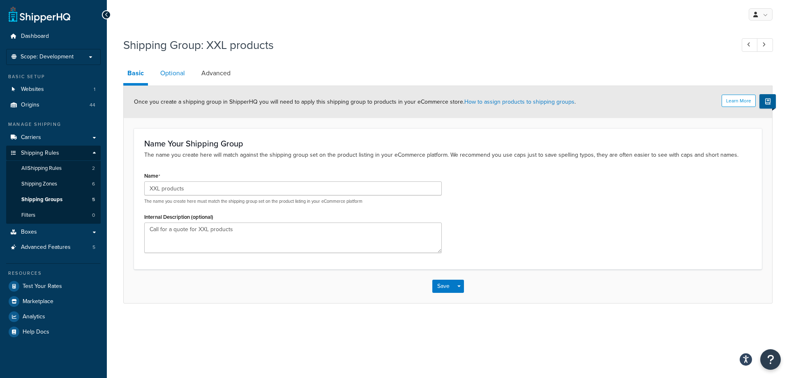
click at [174, 74] on link "Optional" at bounding box center [172, 73] width 33 height 20
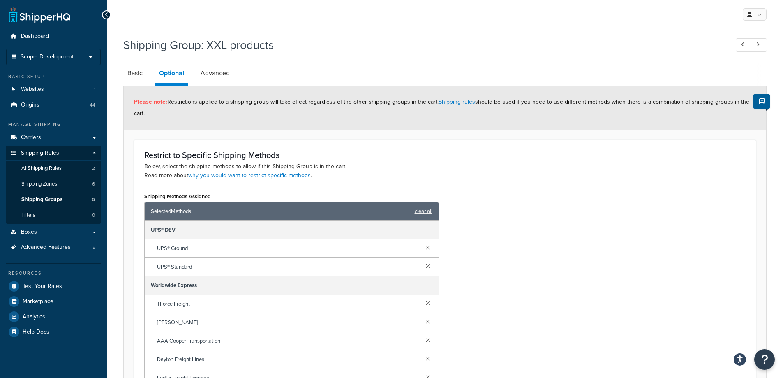
drag, startPoint x: 428, startPoint y: 211, endPoint x: 440, endPoint y: 209, distance: 12.4
click at [428, 211] on link "clear all" at bounding box center [424, 212] width 18 height 12
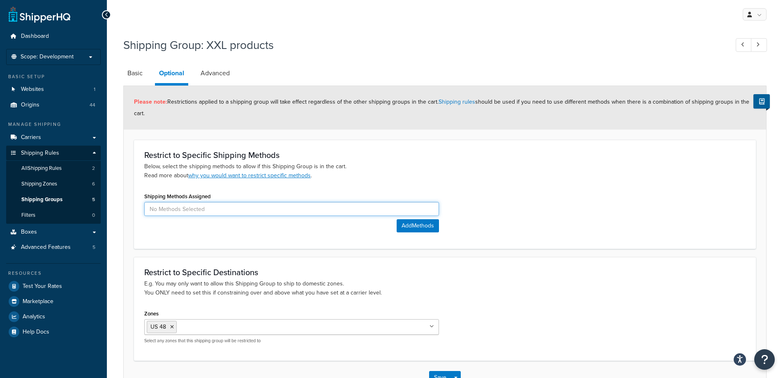
click at [283, 211] on input at bounding box center [291, 209] width 295 height 14
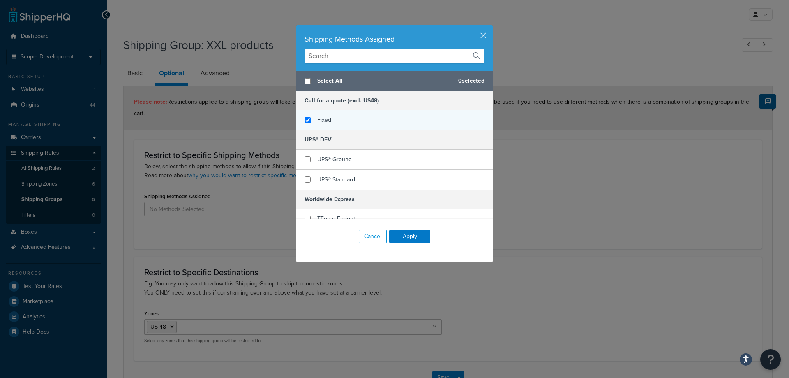
click at [329, 121] on div "Fixed" at bounding box center [394, 120] width 197 height 20
click at [305, 121] on input "checkbox" at bounding box center [308, 120] width 6 height 6
checkbox input "false"
click at [491, 27] on button "button" at bounding box center [492, 26] width 2 height 2
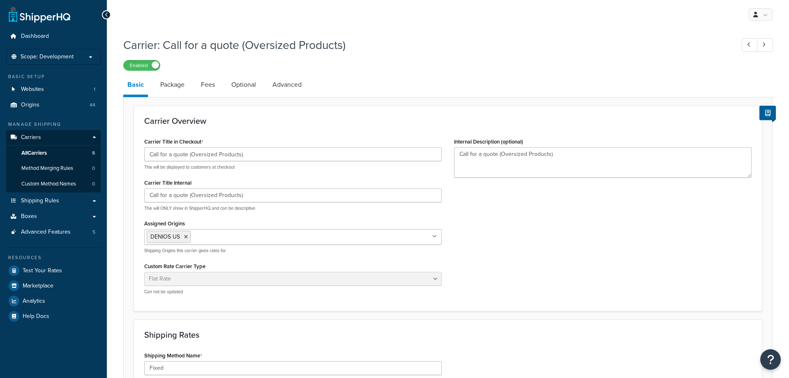
select select "flat"
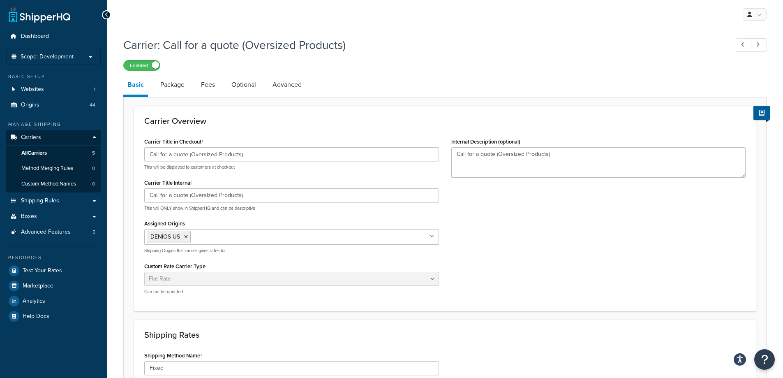
click at [185, 236] on icon at bounding box center [186, 236] width 4 height 5
click at [185, 236] on input "Assigned Origins" at bounding box center [183, 236] width 73 height 9
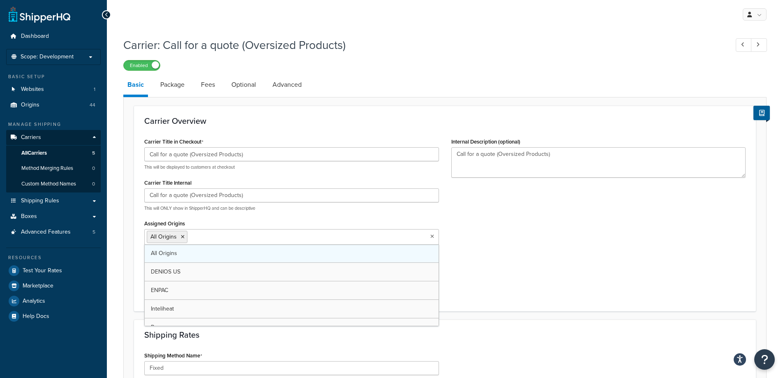
drag, startPoint x: 188, startPoint y: 249, endPoint x: 319, endPoint y: 257, distance: 131.0
click at [189, 249] on link "All Origins" at bounding box center [292, 253] width 294 height 18
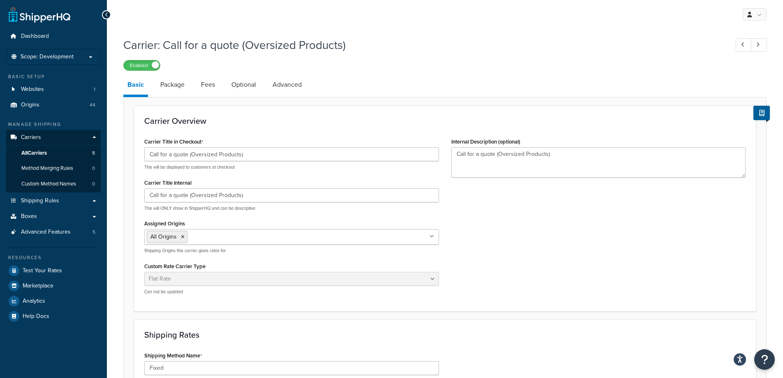
click at [526, 280] on div "Carrier Title in Checkout Call for a quote (Oversized Products) This will be di…" at bounding box center [445, 218] width 614 height 165
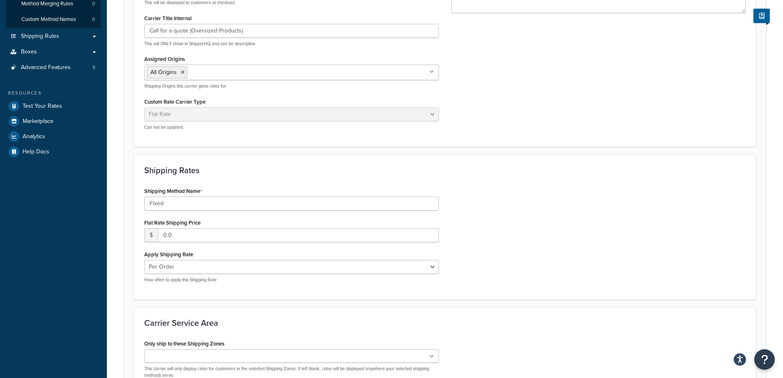
scroll to position [257, 0]
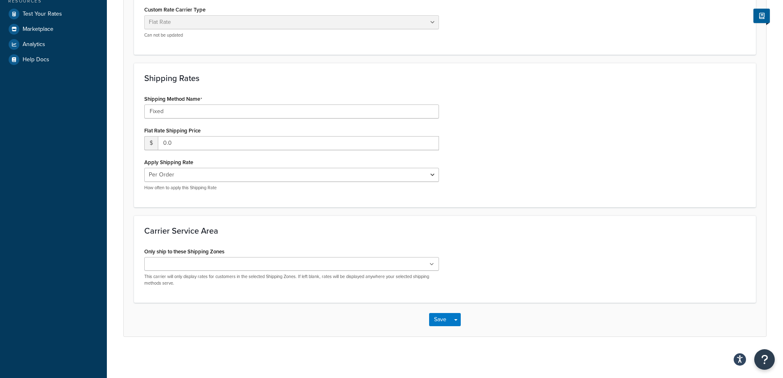
click at [238, 263] on ul at bounding box center [291, 264] width 295 height 14
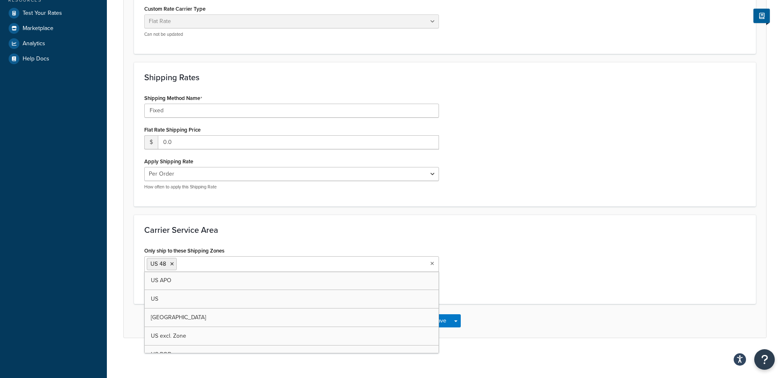
click at [422, 227] on h3 "Carrier Service Area" at bounding box center [445, 229] width 602 height 9
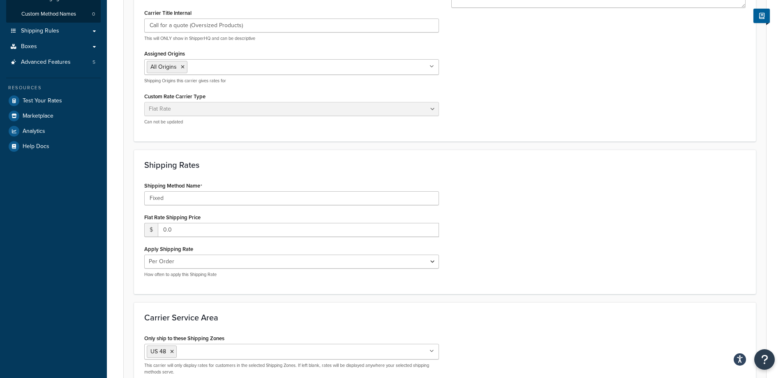
scroll to position [52, 0]
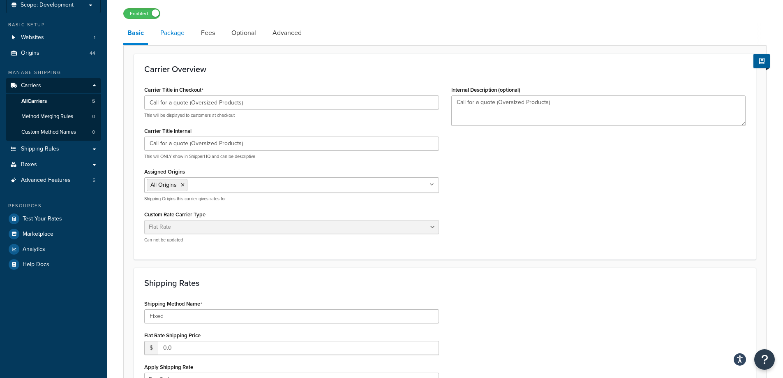
click at [178, 38] on link "Package" at bounding box center [172, 33] width 32 height 20
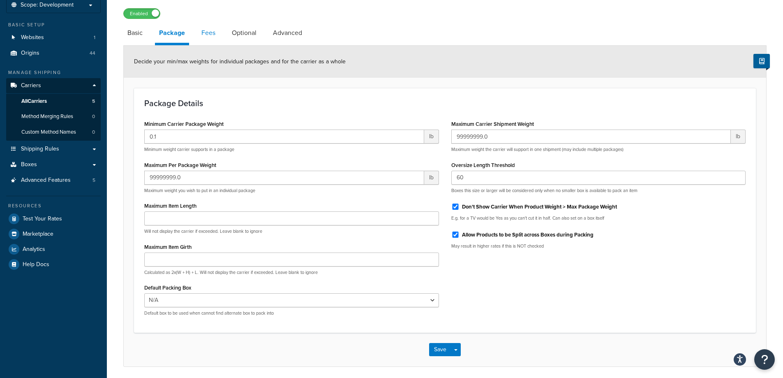
click at [205, 39] on link "Fees" at bounding box center [208, 33] width 22 height 20
select select "AFTER"
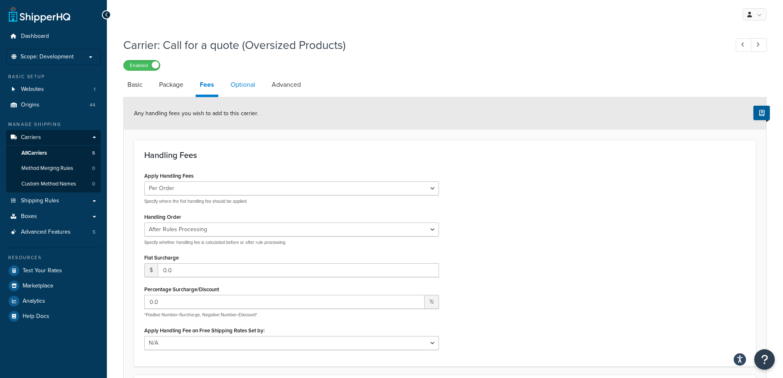
click at [234, 84] on link "Optional" at bounding box center [243, 85] width 33 height 20
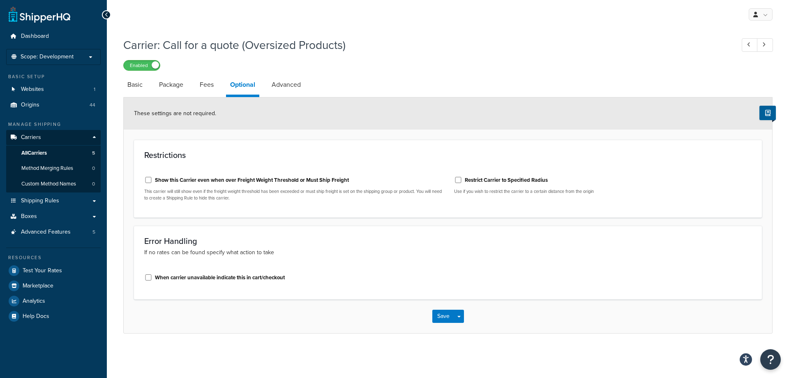
click at [289, 53] on div "Carrier: Call for a quote (Oversized Products) Enabled" at bounding box center [448, 52] width 650 height 38
click at [286, 85] on link "Advanced" at bounding box center [286, 85] width 37 height 20
select select "false"
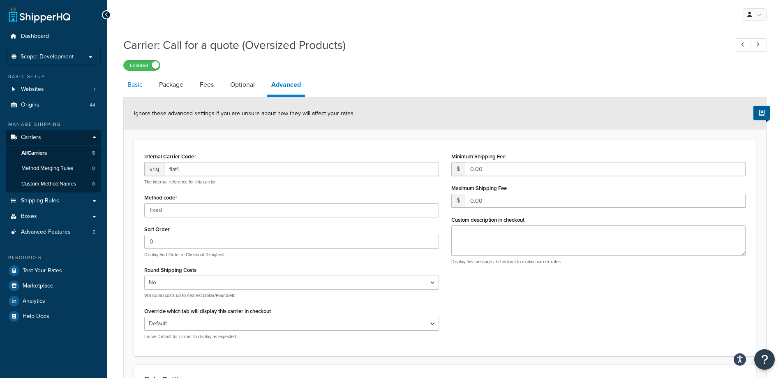
click at [136, 84] on link "Basic" at bounding box center [134, 85] width 23 height 20
select select "flat"
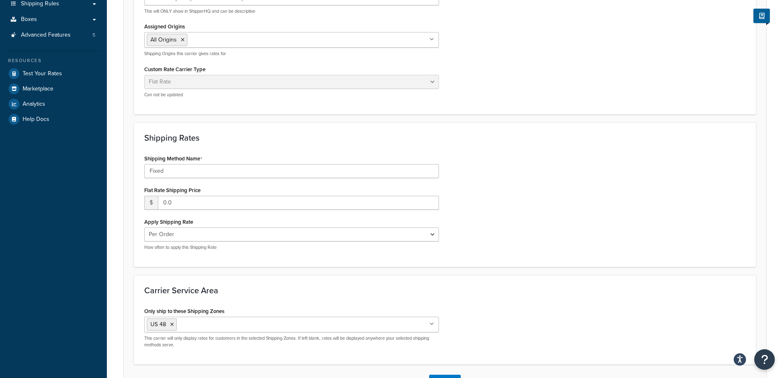
scroll to position [247, 0]
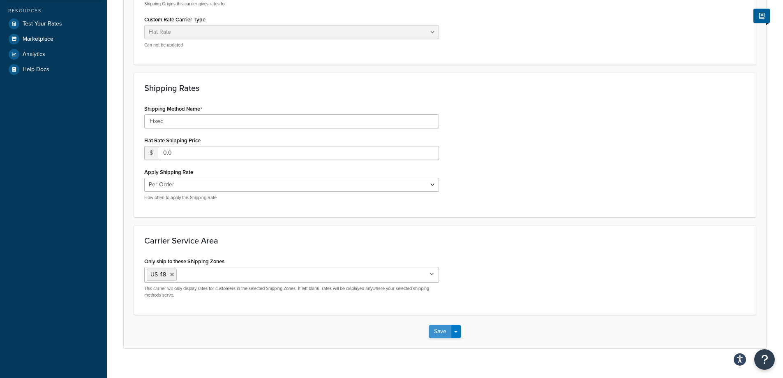
click at [439, 333] on button "Save" at bounding box center [440, 331] width 22 height 13
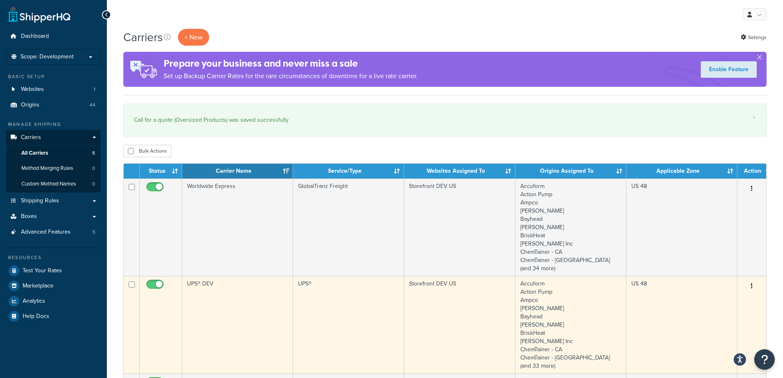
click at [239, 296] on td "UPS® DEV" at bounding box center [237, 324] width 111 height 97
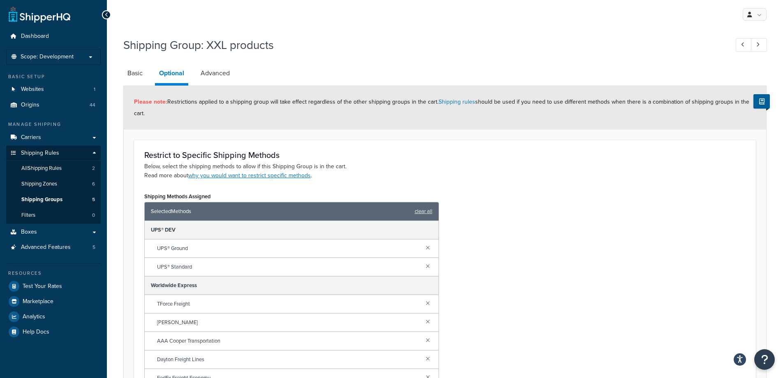
drag, startPoint x: 422, startPoint y: 210, endPoint x: 458, endPoint y: 206, distance: 36.8
click at [425, 208] on link "clear all" at bounding box center [424, 212] width 18 height 12
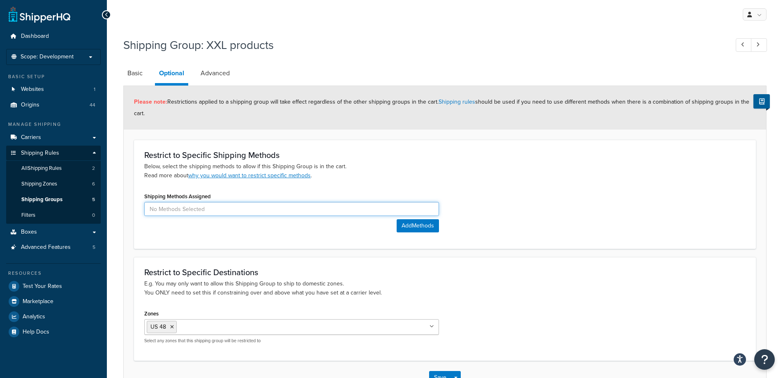
click at [356, 204] on input at bounding box center [291, 209] width 295 height 14
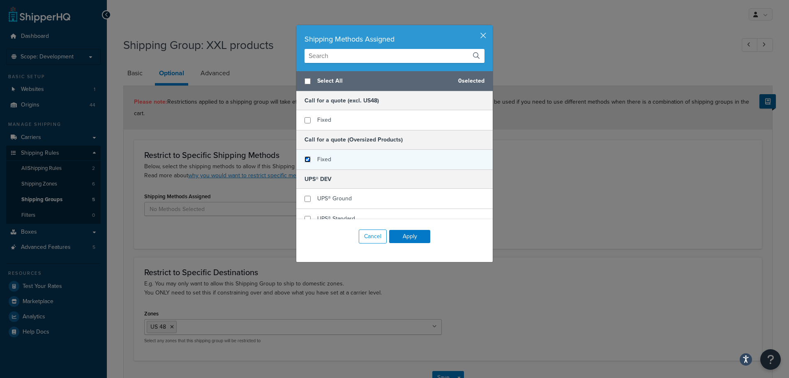
click at [307, 161] on input "checkbox" at bounding box center [308, 159] width 6 height 6
checkbox input "true"
click at [399, 236] on button "Apply" at bounding box center [409, 236] width 41 height 13
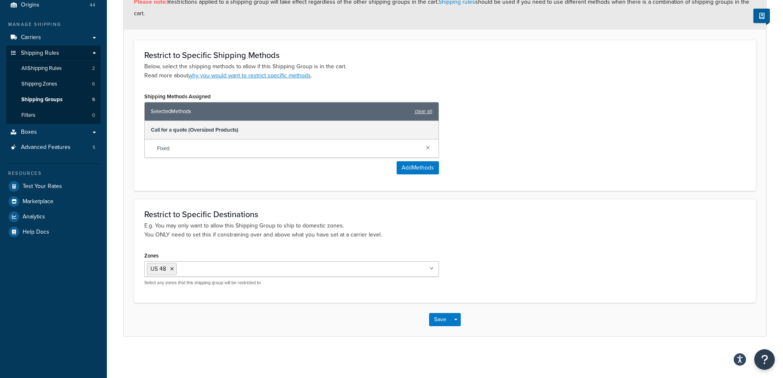
scroll to position [100, 0]
click at [174, 269] on li "US 48" at bounding box center [162, 269] width 30 height 12
click at [172, 269] on icon at bounding box center [172, 268] width 4 height 5
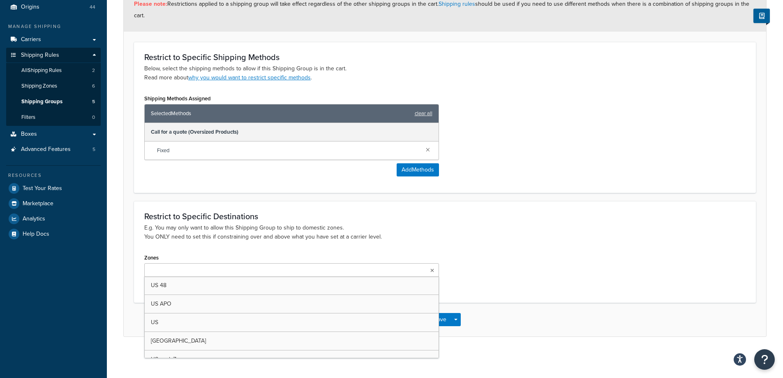
click at [525, 232] on p "E.g. You may only want to allow this Shipping Group to ship to domestic zones. …" at bounding box center [445, 232] width 602 height 18
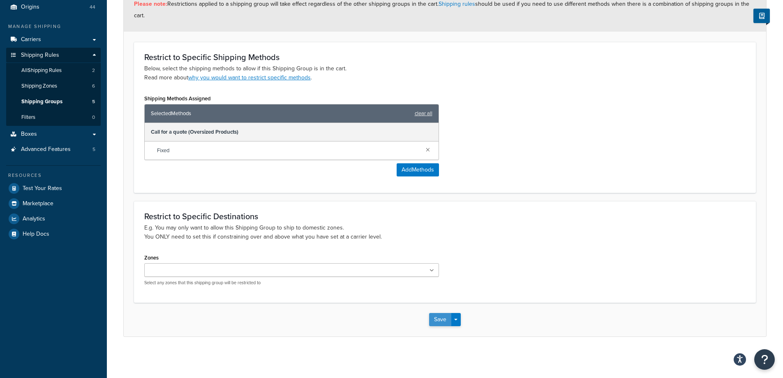
click at [437, 319] on button "Save" at bounding box center [440, 319] width 22 height 13
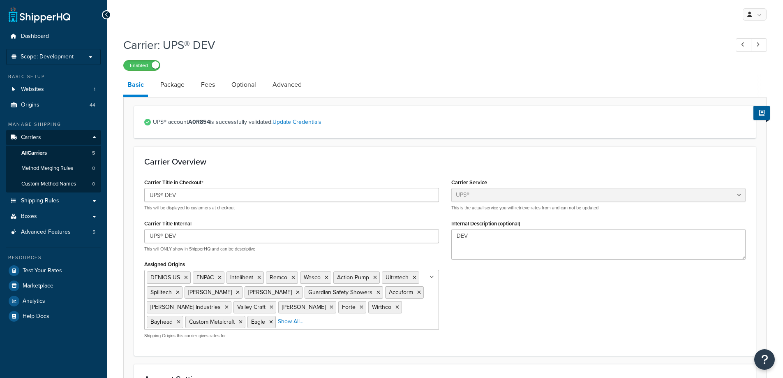
select select "ups"
select select "us"
click at [233, 87] on link "Optional" at bounding box center [243, 85] width 33 height 20
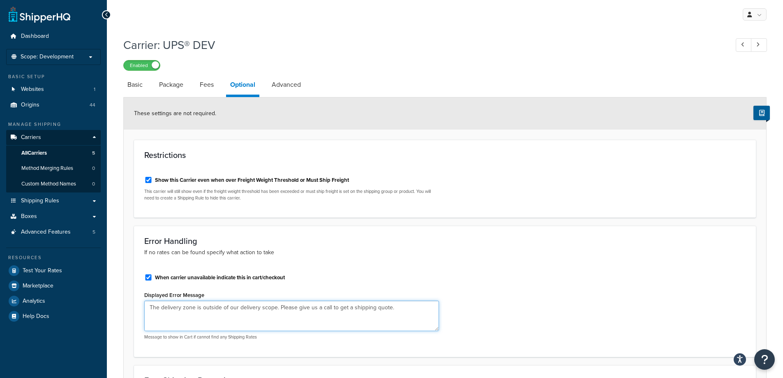
click at [214, 316] on textarea "The delivery zone is outside of our delivery scope. Please give us a call to ge…" at bounding box center [291, 316] width 295 height 30
click at [213, 315] on textarea "The delivery zone is outside of our delivery scope. Please give us a call to ge…" at bounding box center [291, 316] width 295 height 30
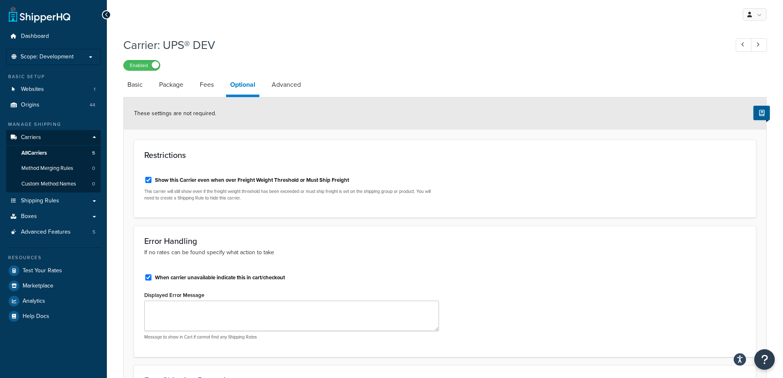
click at [167, 275] on label "When carrier unavailable indicate this in cart/checkout" at bounding box center [220, 277] width 130 height 7
click at [153, 275] on input "When carrier unavailable indicate this in cart/checkout" at bounding box center [148, 277] width 8 height 6
checkbox input "false"
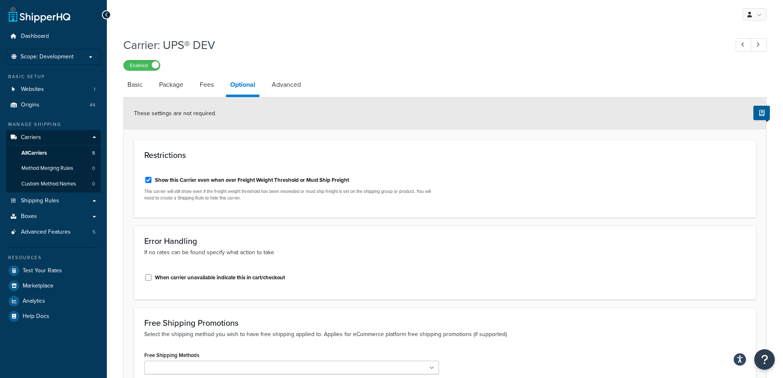
click at [256, 242] on h3 "Error Handling" at bounding box center [445, 240] width 602 height 9
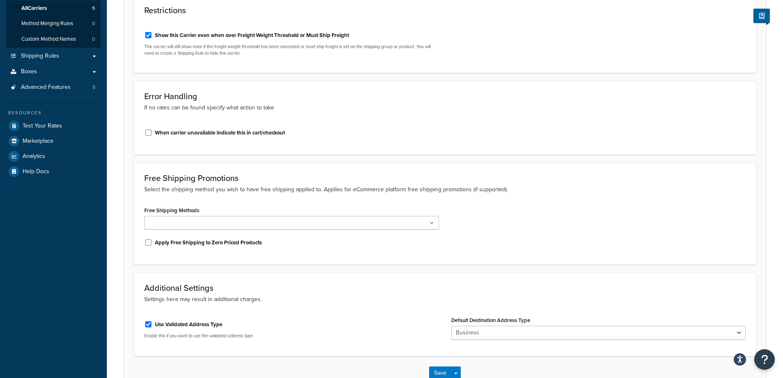
scroll to position [199, 0]
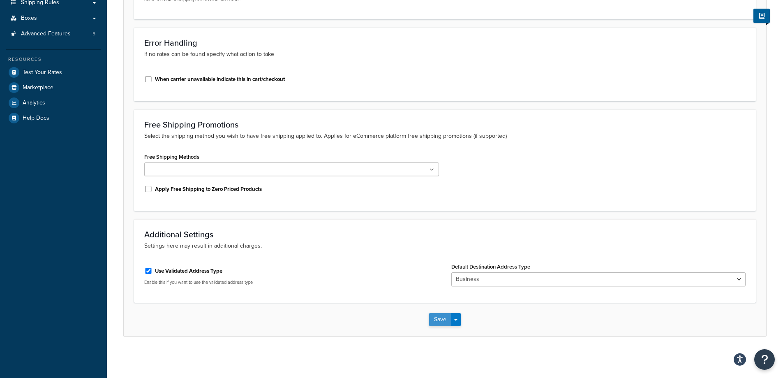
click at [434, 319] on button "Save" at bounding box center [440, 319] width 22 height 13
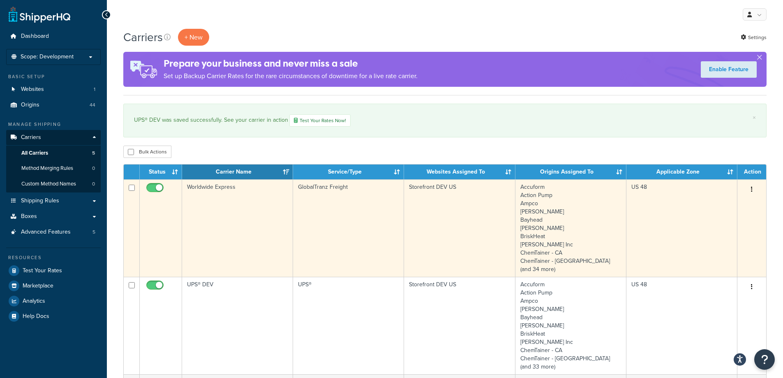
click at [220, 205] on td "Worldwide Express" at bounding box center [237, 227] width 111 height 97
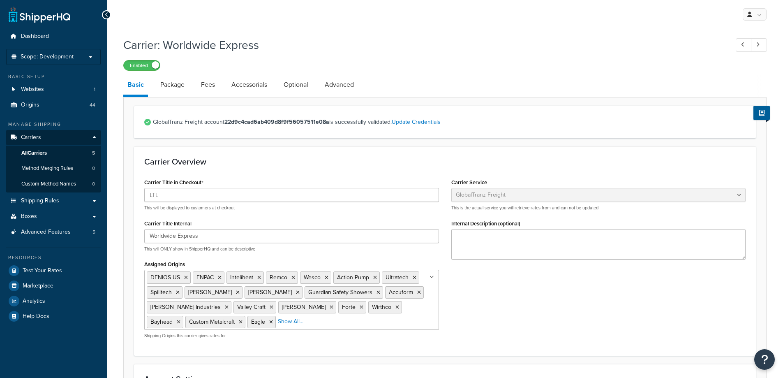
select select "globaltranzFreight"
click at [289, 84] on link "Optional" at bounding box center [296, 85] width 33 height 20
select select "55"
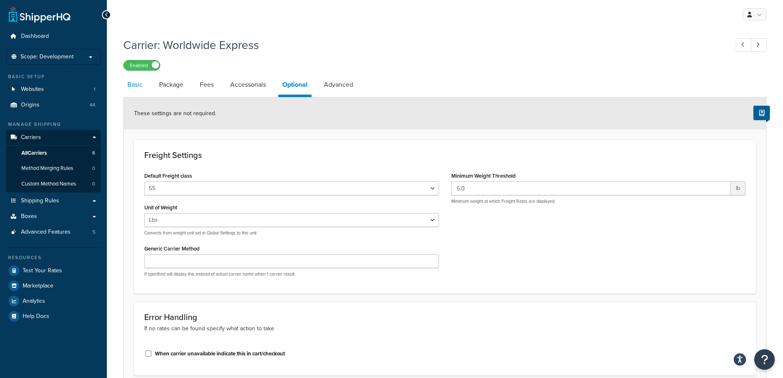
click at [138, 89] on link "Basic" at bounding box center [134, 85] width 23 height 20
select select "globaltranzFreight"
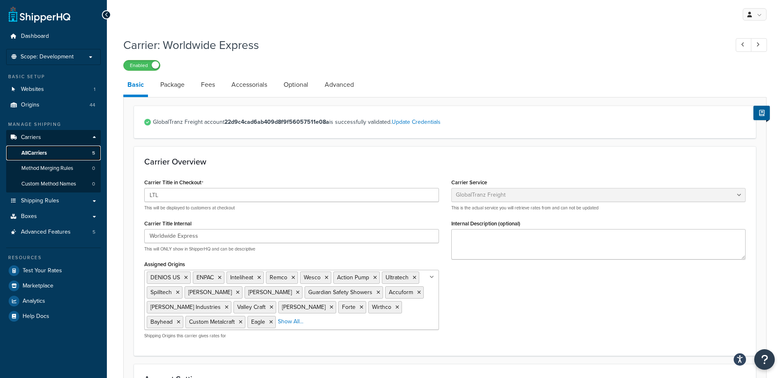
click at [51, 152] on link "All Carriers 5" at bounding box center [53, 153] width 95 height 15
